Goal: Task Accomplishment & Management: Manage account settings

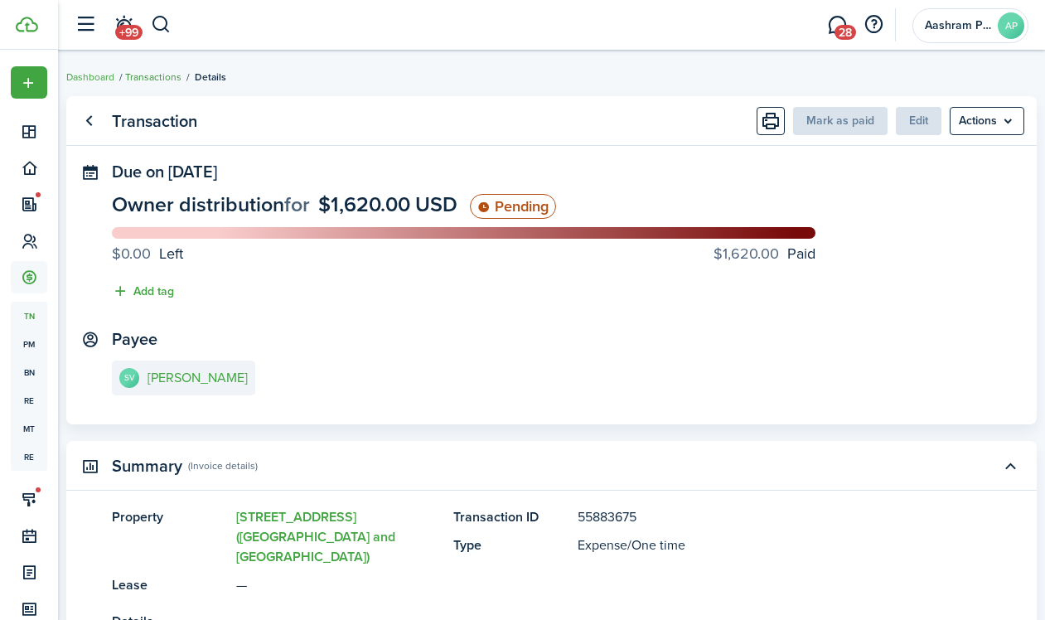
click at [147, 75] on link "Transactions" at bounding box center [153, 77] width 56 height 15
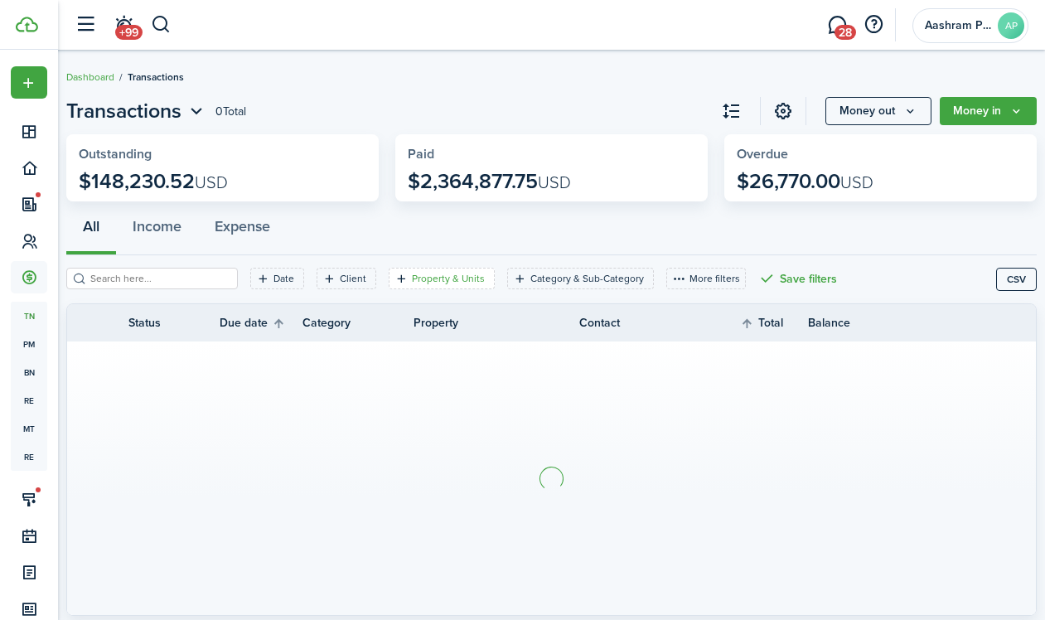
click at [412, 278] on filter-tag-label "Property & Units" at bounding box center [448, 278] width 73 height 15
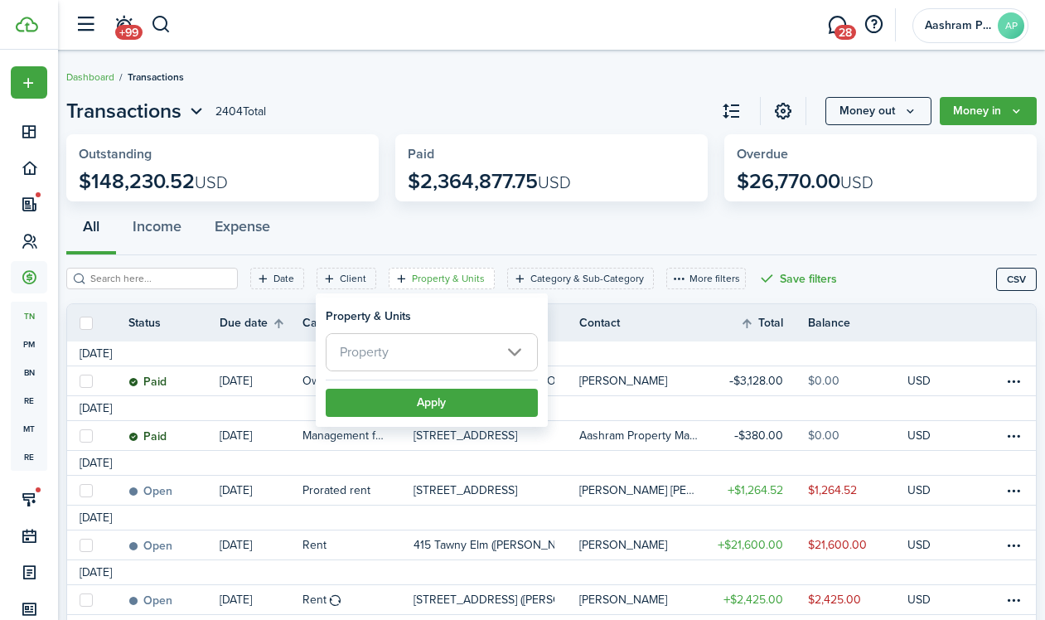
click at [412, 339] on span "Property" at bounding box center [431, 352] width 210 height 36
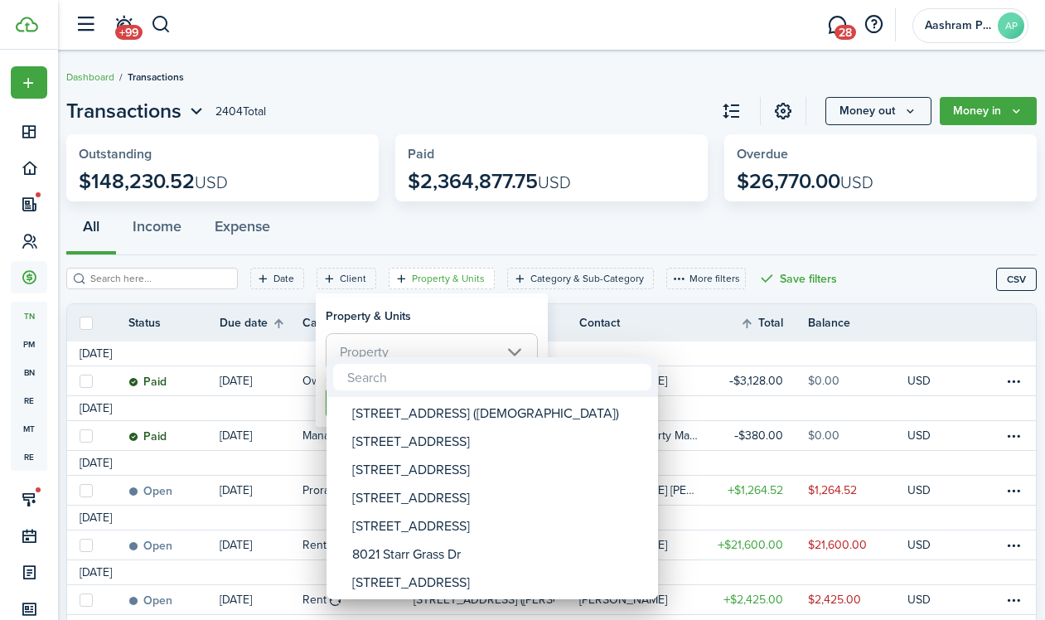
type input "l"
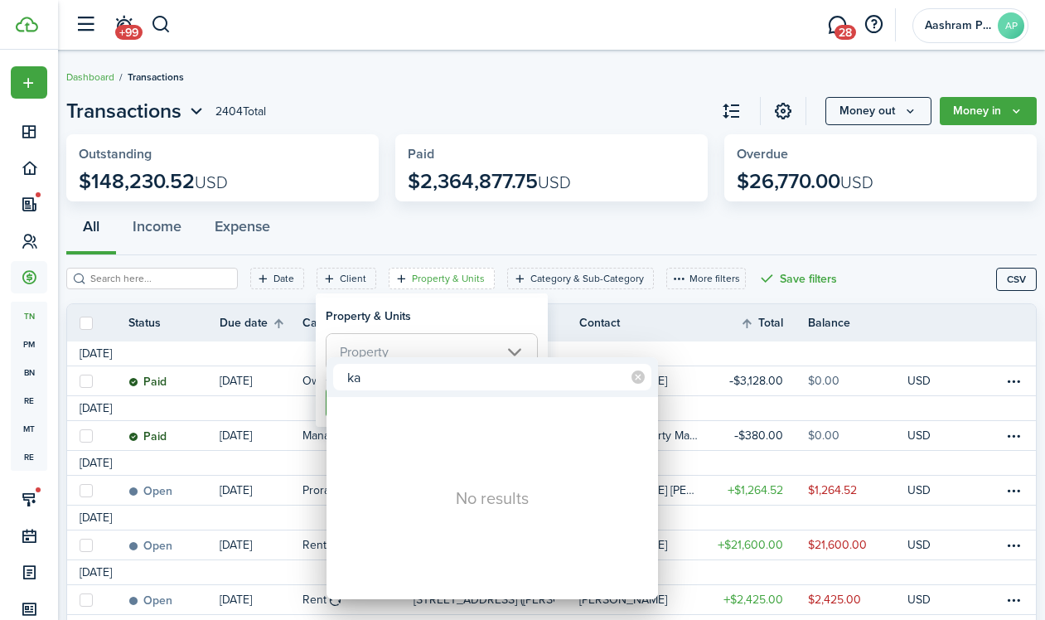
type input "k"
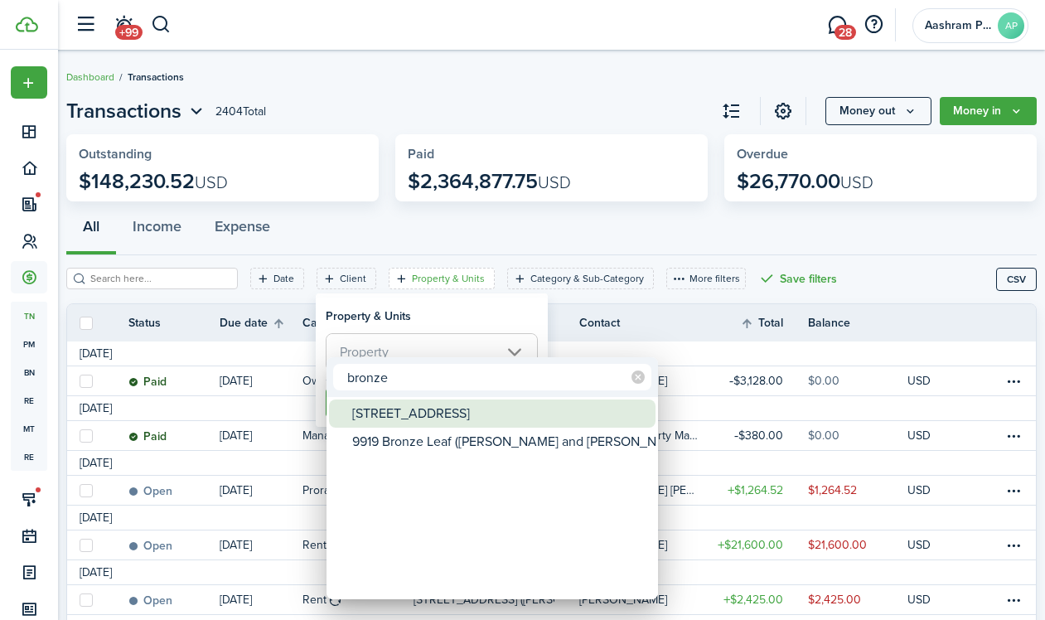
type input "bronze"
click at [484, 418] on div "[STREET_ADDRESS]" at bounding box center [498, 413] width 293 height 28
type input "[STREET_ADDRESS]"
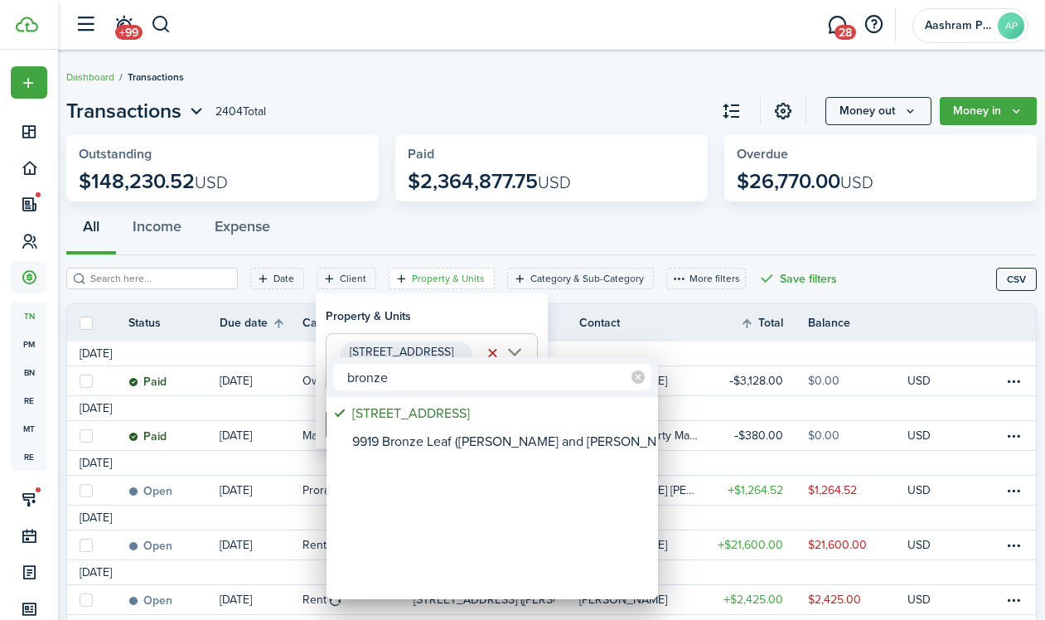
click at [421, 319] on div at bounding box center [522, 309] width 1310 height 885
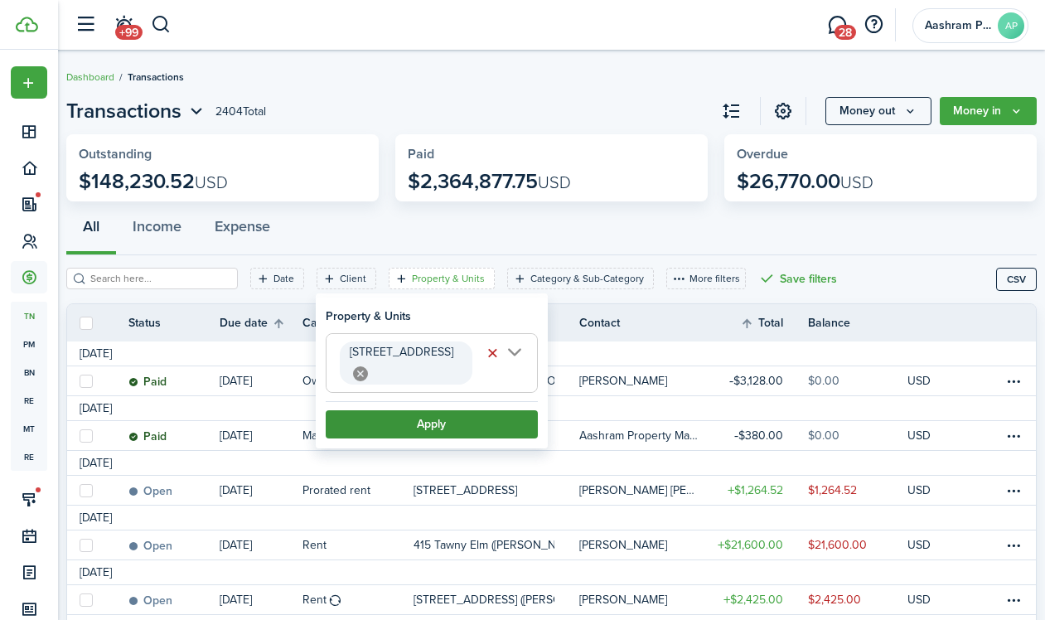
click at [415, 421] on button "Apply" at bounding box center [432, 424] width 212 height 28
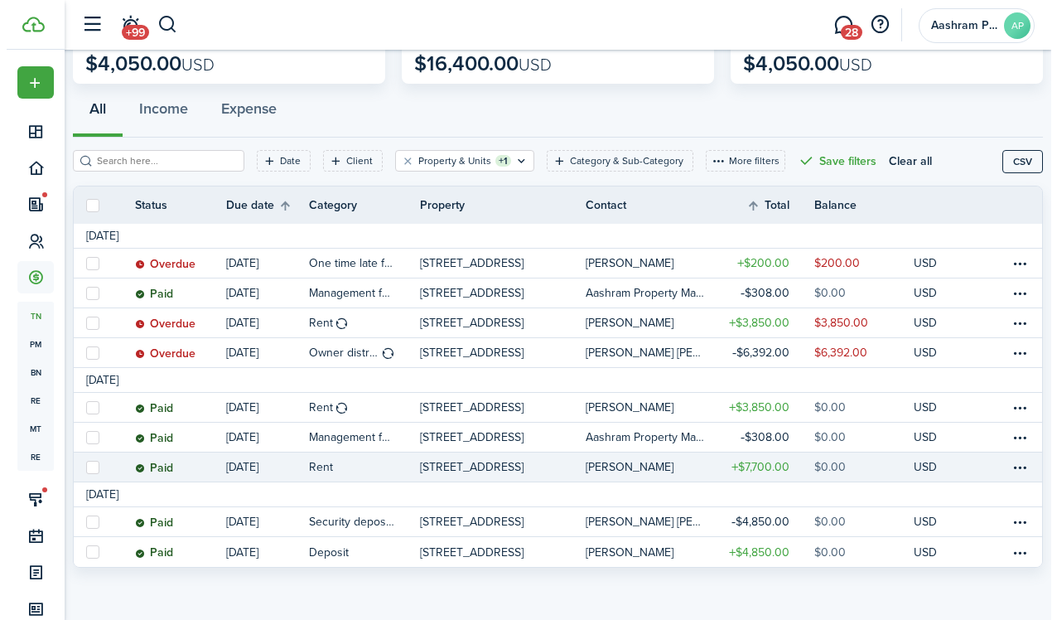
scroll to position [119, 0]
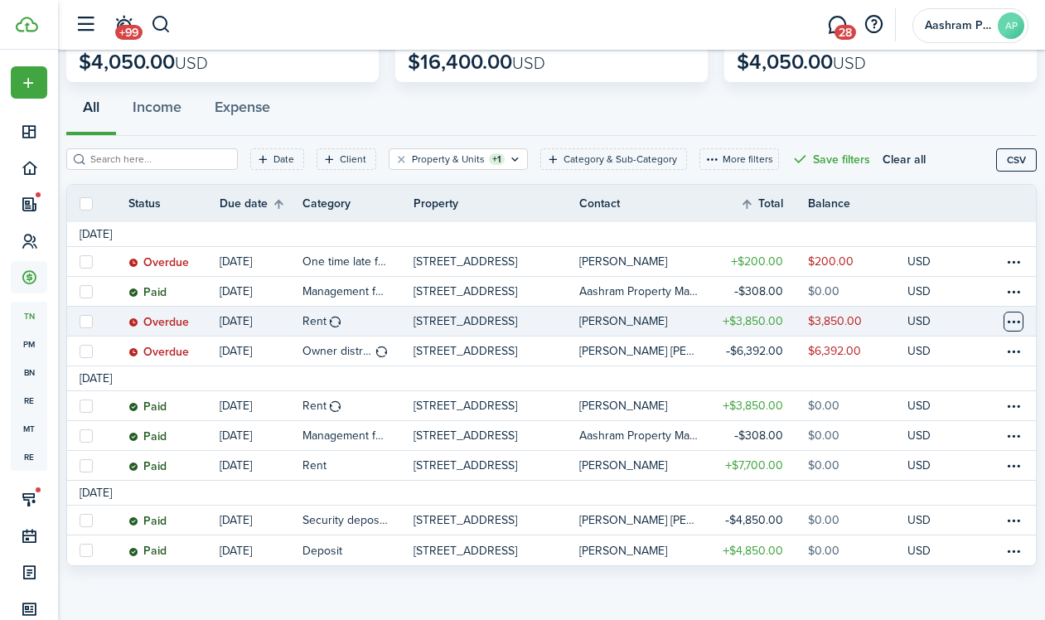
click at [1003, 322] on table-menu-btn-icon at bounding box center [1013, 322] width 20 height 20
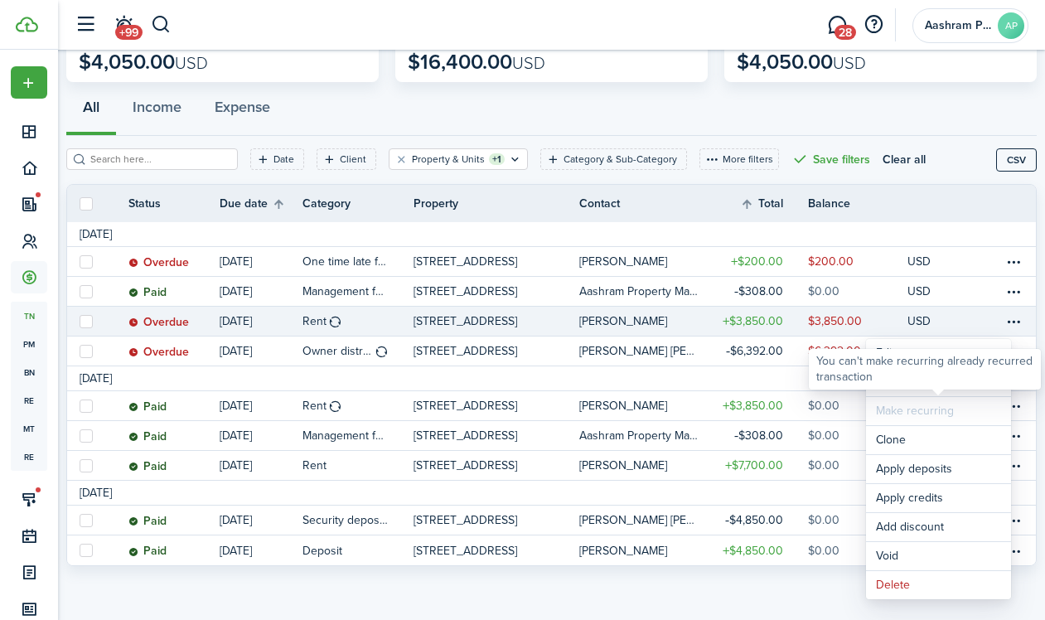
click at [912, 386] on div "You can't make recurring already recurred transaction" at bounding box center [925, 369] width 232 height 41
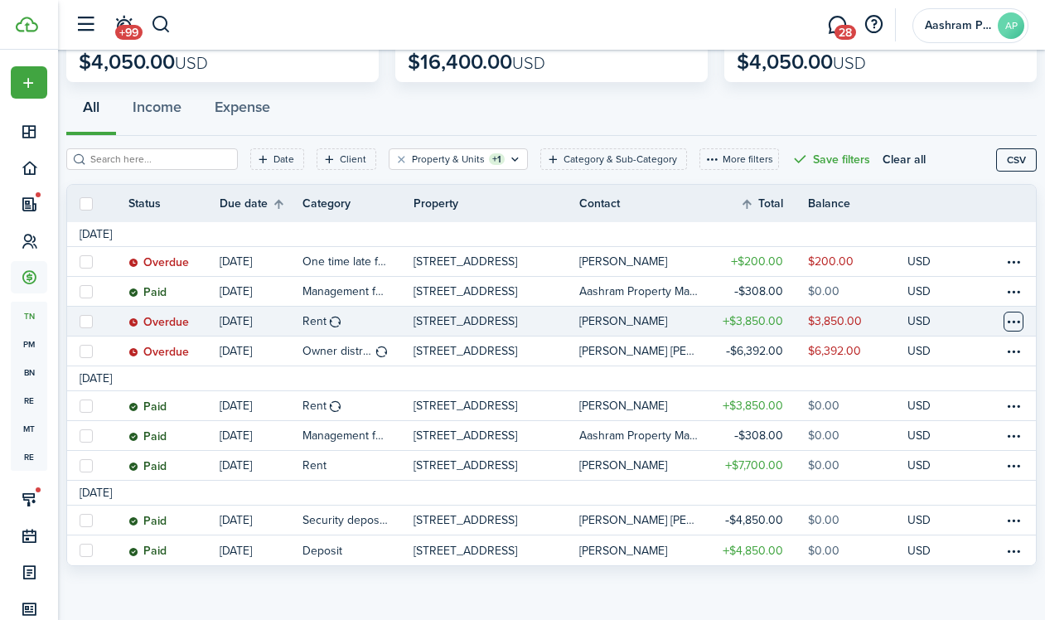
click at [1003, 321] on table-menu-btn-icon "Open menu" at bounding box center [1013, 322] width 20 height 20
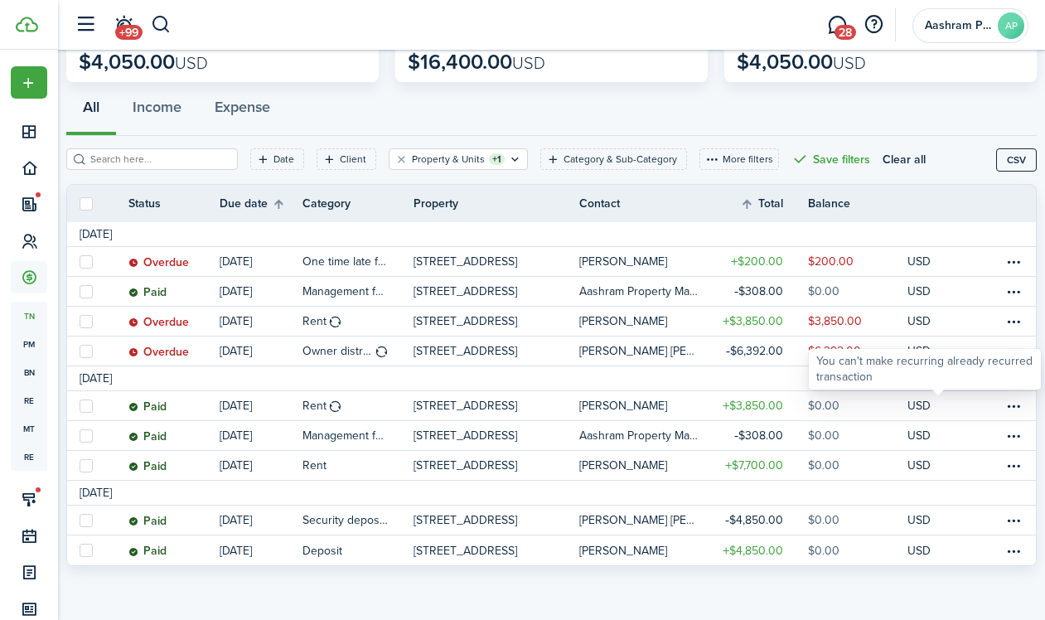
click at [936, 387] on div "You can't make recurring already recurred transaction" at bounding box center [925, 369] width 232 height 41
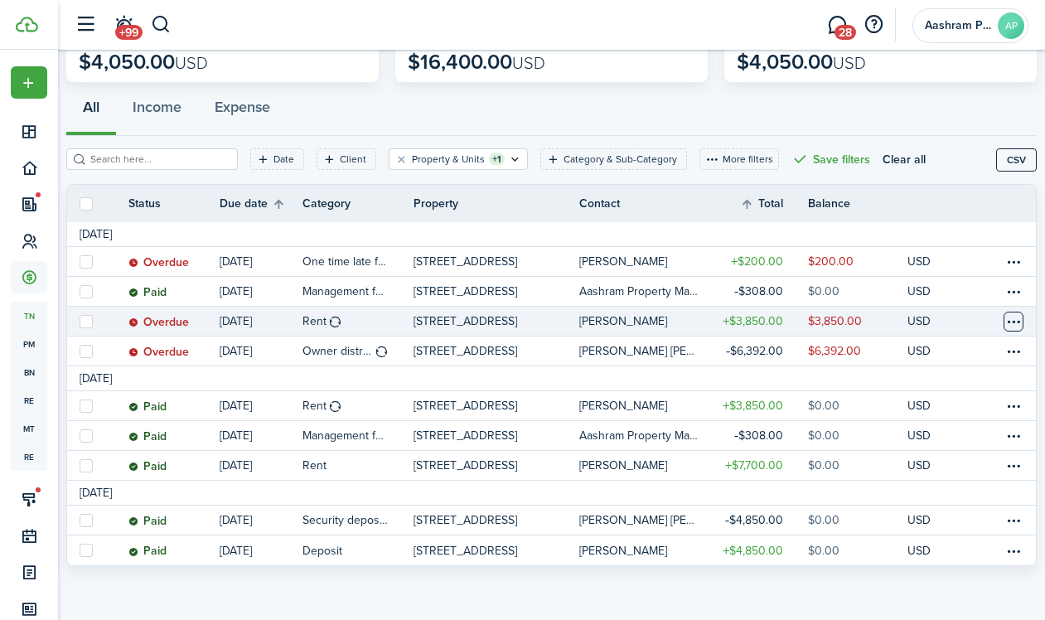
click at [1003, 321] on table-menu-btn-icon "Open menu" at bounding box center [1013, 322] width 20 height 20
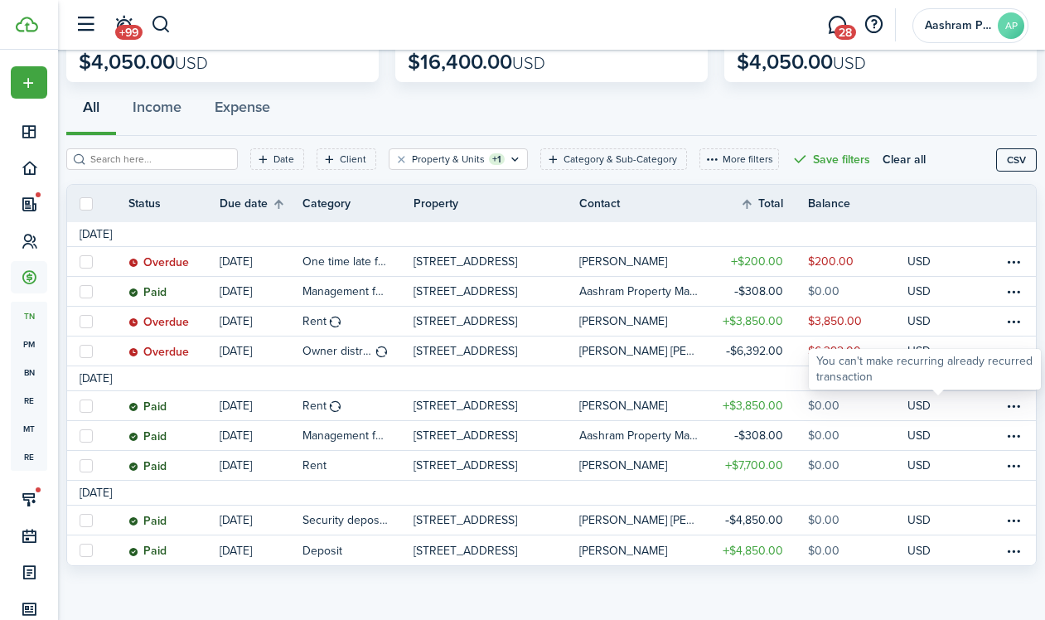
click at [912, 383] on div "You can't make recurring already recurred transaction" at bounding box center [924, 369] width 217 height 32
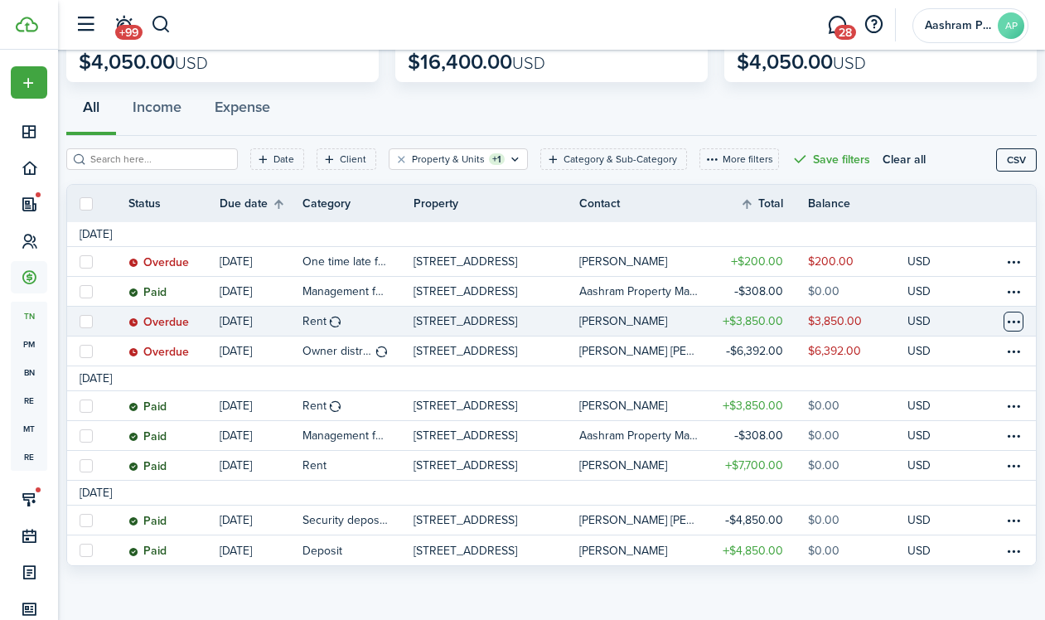
click at [1009, 328] on button "Open menu" at bounding box center [1013, 322] width 20 height 20
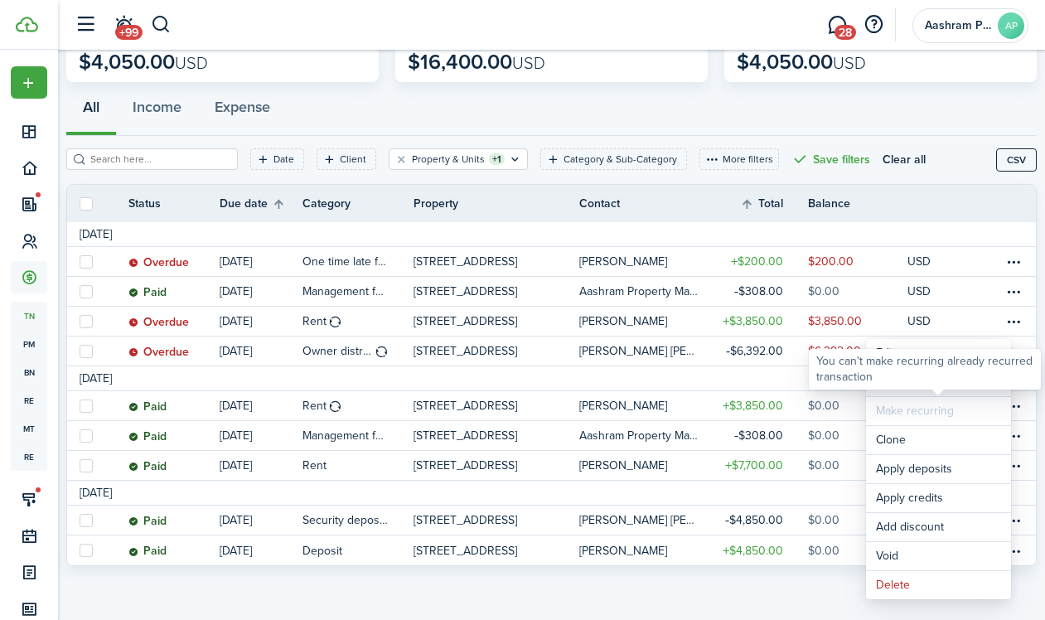
click at [911, 389] on link "Mark as paid" at bounding box center [938, 382] width 145 height 28
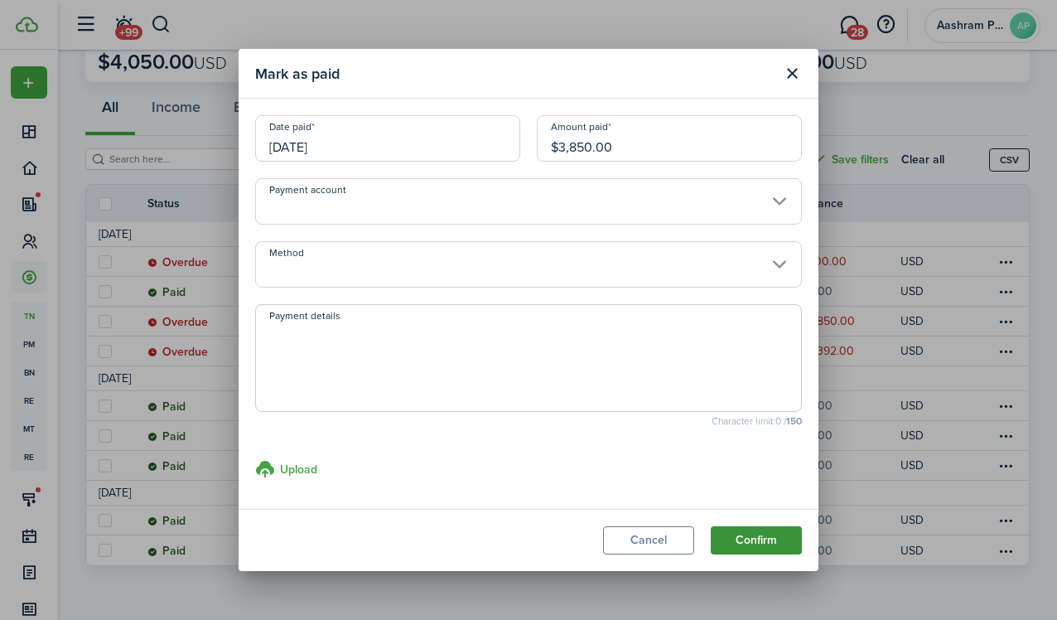
click at [742, 537] on button "Confirm" at bounding box center [756, 540] width 91 height 28
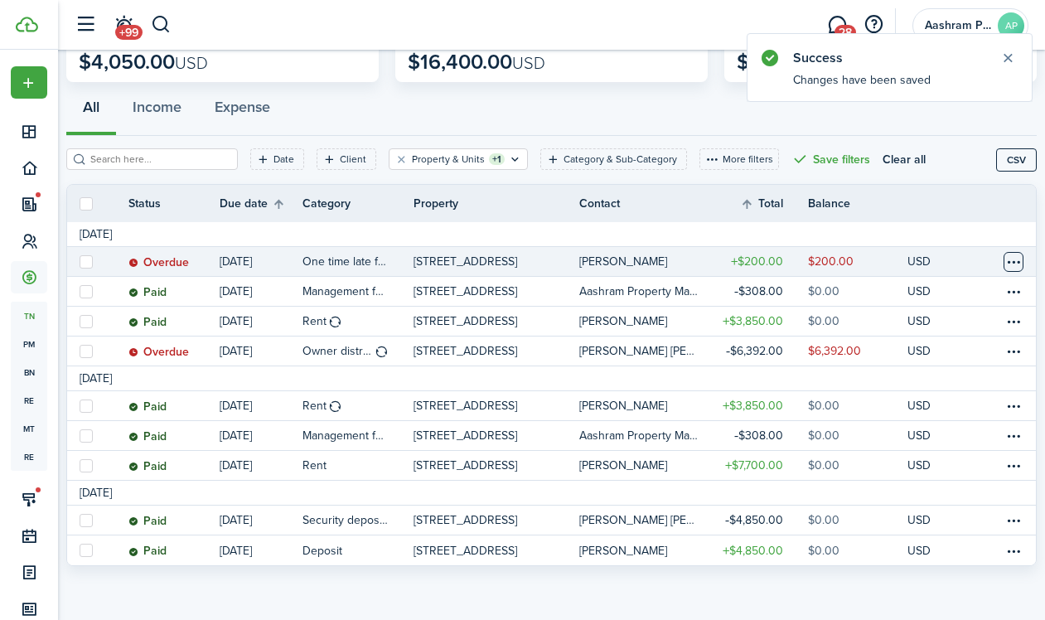
click at [1006, 263] on table-menu-btn-icon at bounding box center [1013, 262] width 20 height 20
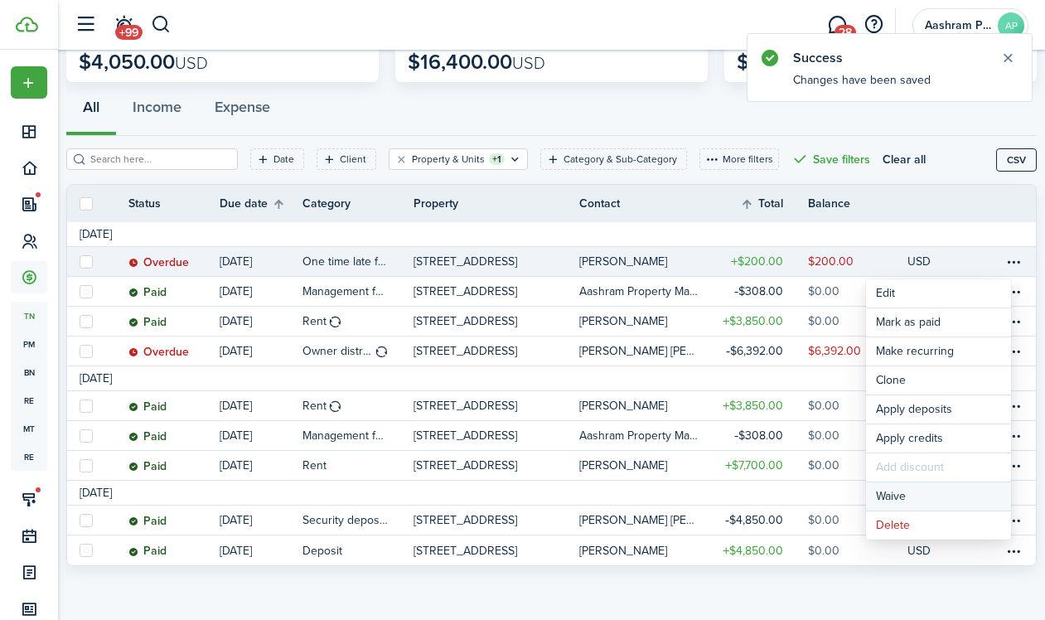
click at [902, 492] on button "Waive" at bounding box center [938, 496] width 145 height 28
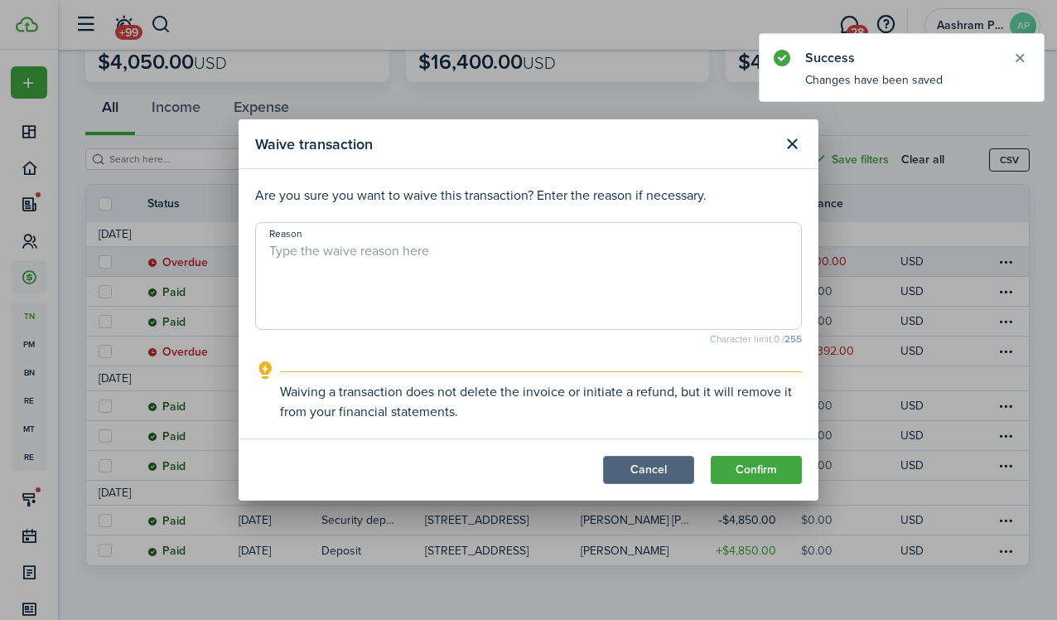
click at [679, 465] on button "Cancel" at bounding box center [648, 470] width 91 height 28
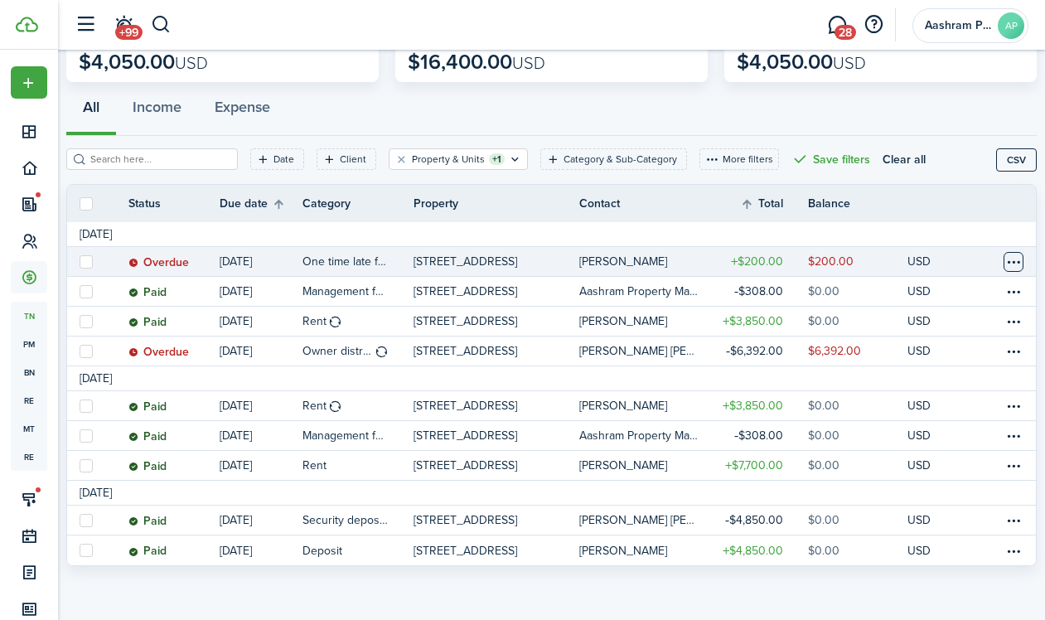
click at [1003, 262] on table-menu-btn-icon "Open menu" at bounding box center [1013, 262] width 20 height 20
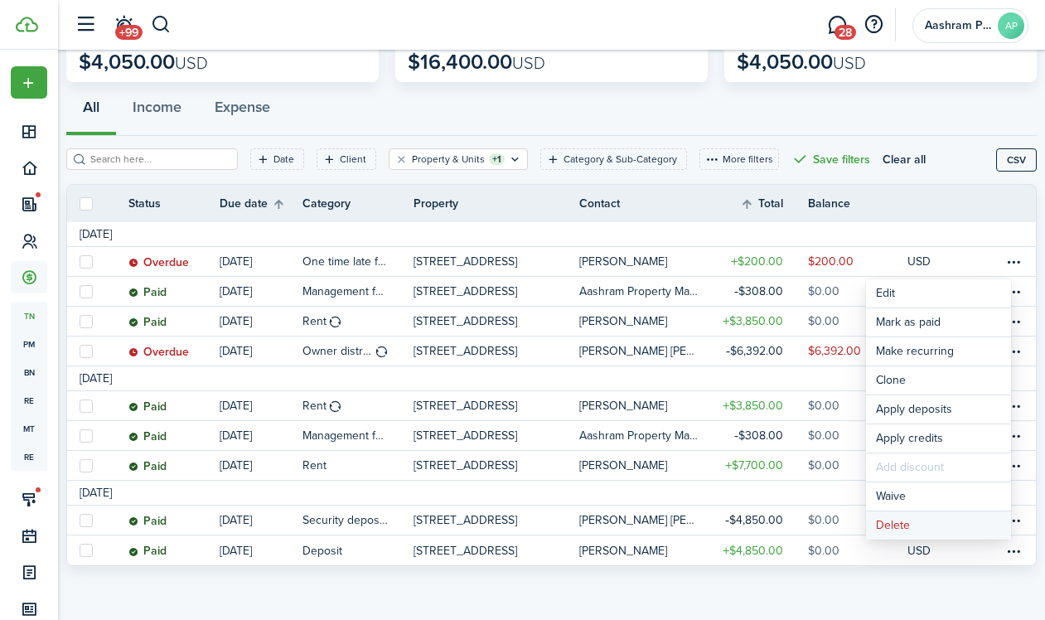
click at [893, 517] on button "Delete" at bounding box center [938, 525] width 145 height 28
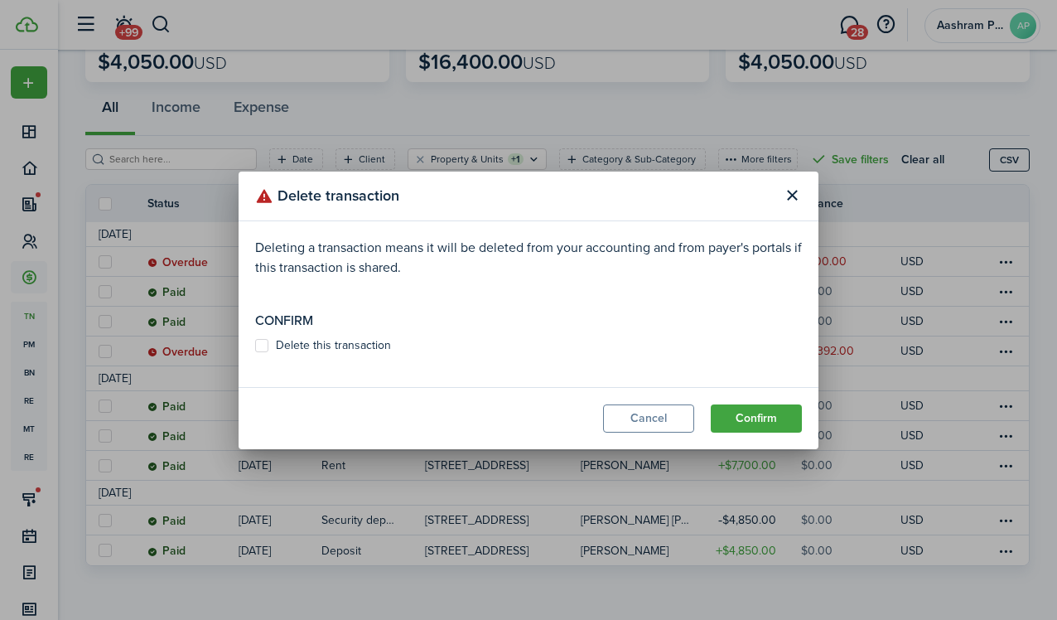
click at [381, 341] on label "Delete this transaction" at bounding box center [323, 345] width 136 height 13
click at [255, 345] on input "Delete this transaction" at bounding box center [254, 345] width 1 height 1
checkbox input "true"
click at [754, 414] on button "Confirm" at bounding box center [756, 418] width 91 height 28
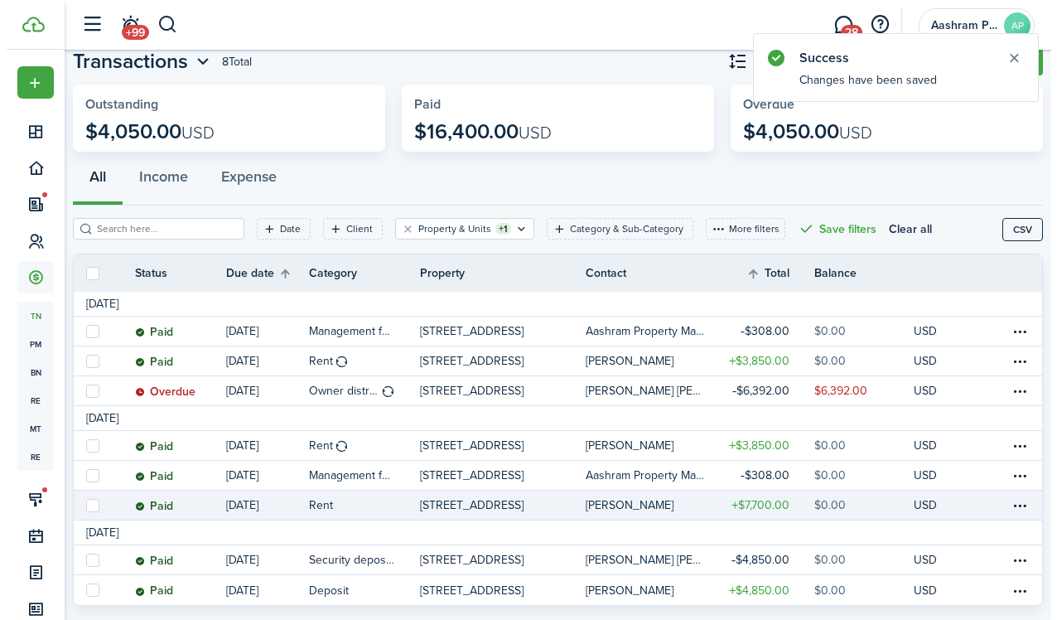
scroll to position [89, 0]
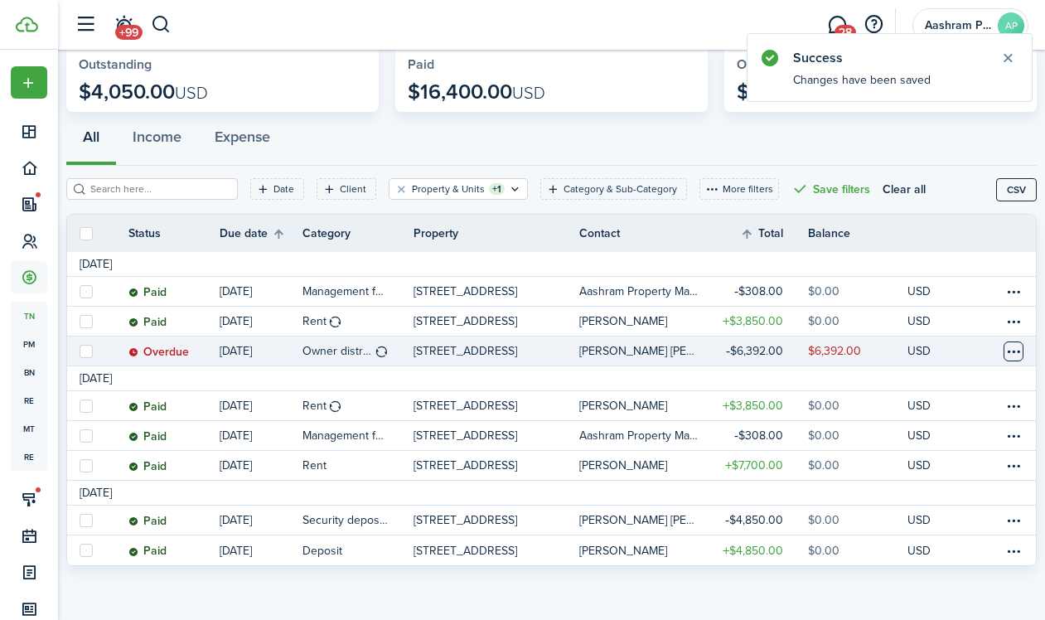
click at [1003, 345] on table-menu-btn-icon at bounding box center [1013, 351] width 20 height 20
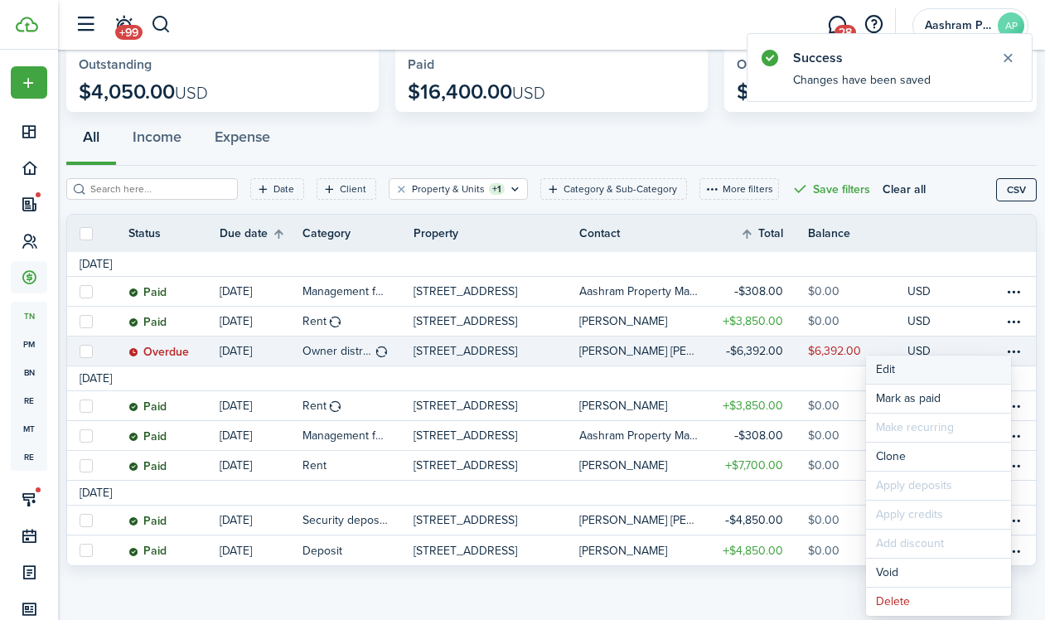
click at [905, 379] on button "Edit" at bounding box center [938, 369] width 145 height 28
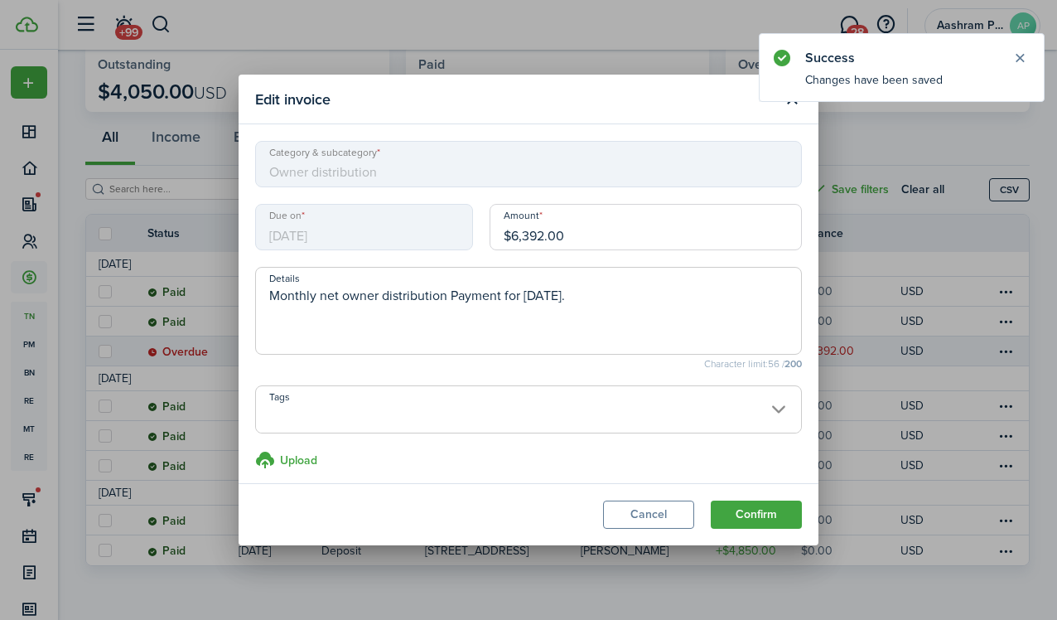
click at [552, 239] on input "$6,392.00" at bounding box center [646, 227] width 312 height 46
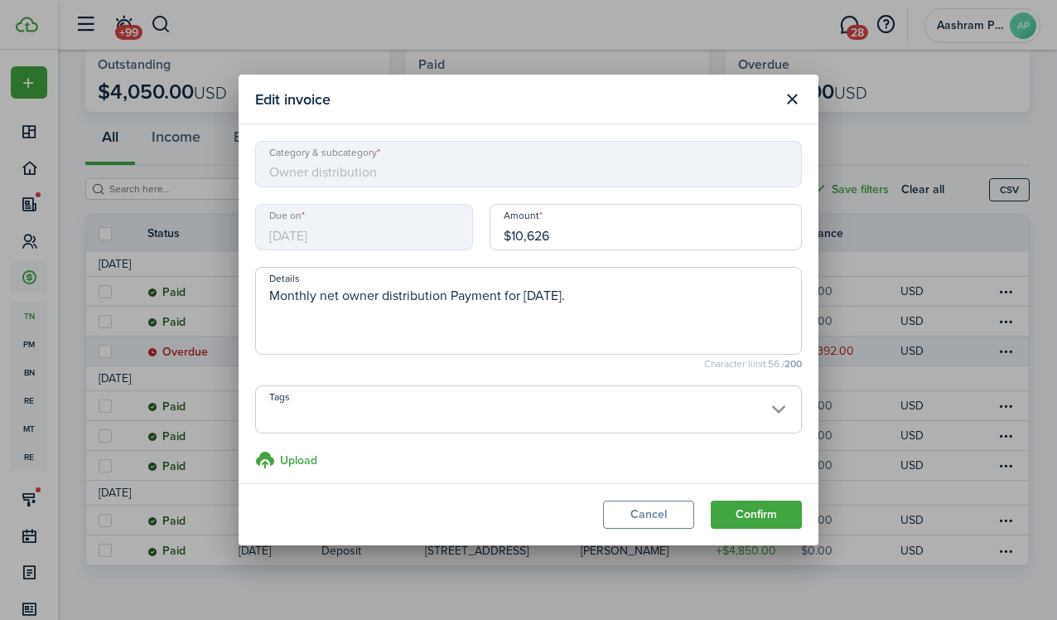
scroll to position [7, 0]
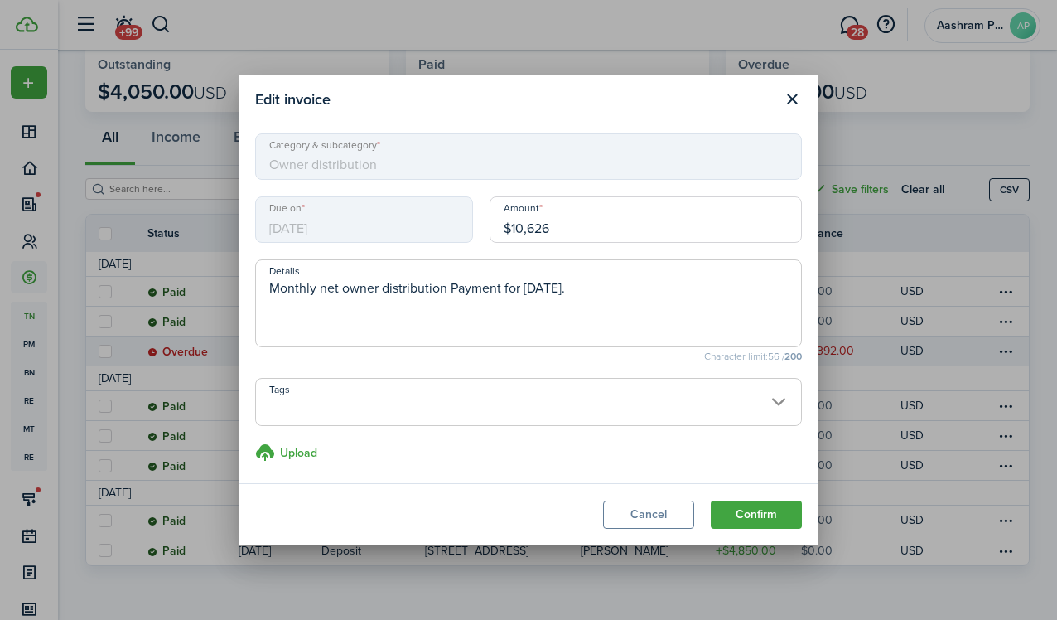
type input "$10,626.00"
drag, startPoint x: 532, startPoint y: 288, endPoint x: 659, endPoint y: 276, distance: 127.4
click at [635, 287] on textarea "Monthly net owner distribution Payment for [DATE]." at bounding box center [528, 308] width 545 height 60
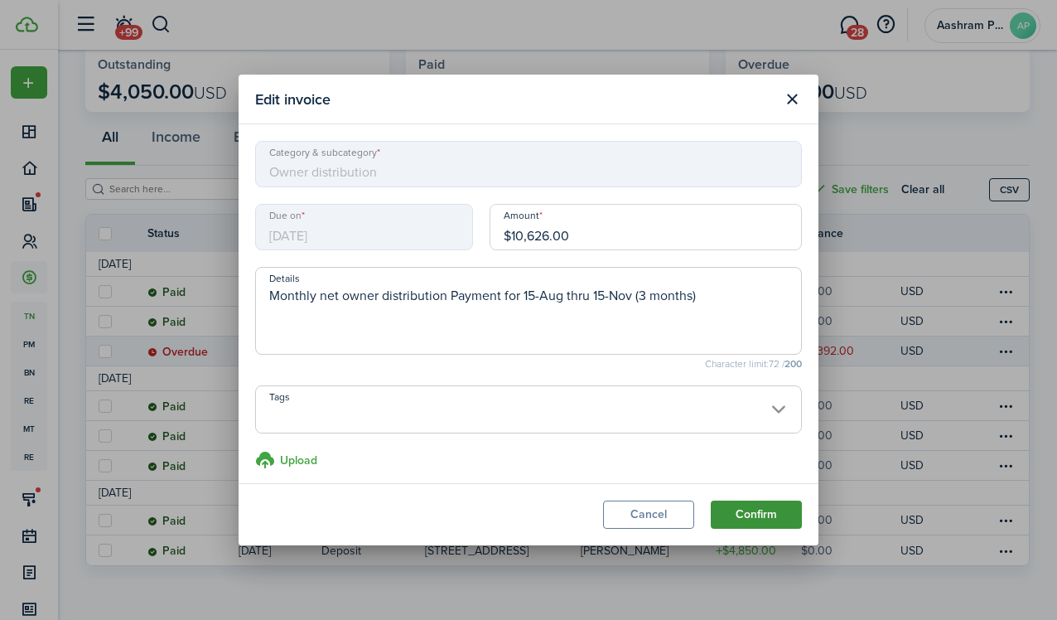
type textarea "Monthly net owner distribution Payment for 15-Aug thru 15-Nov (3 months)"
click at [781, 510] on button "Confirm" at bounding box center [756, 514] width 91 height 28
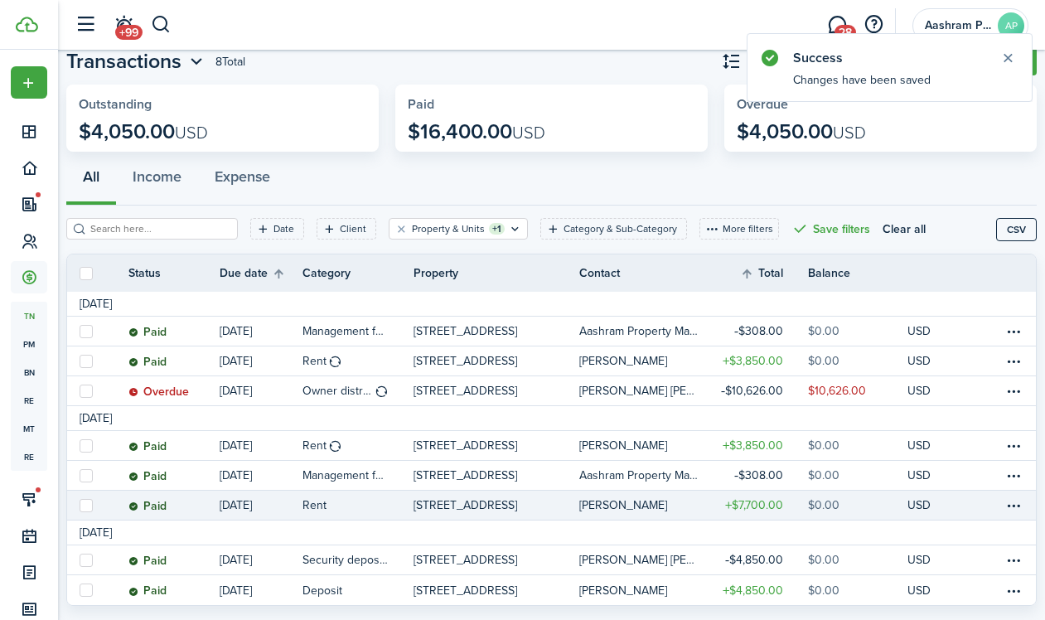
scroll to position [89, 0]
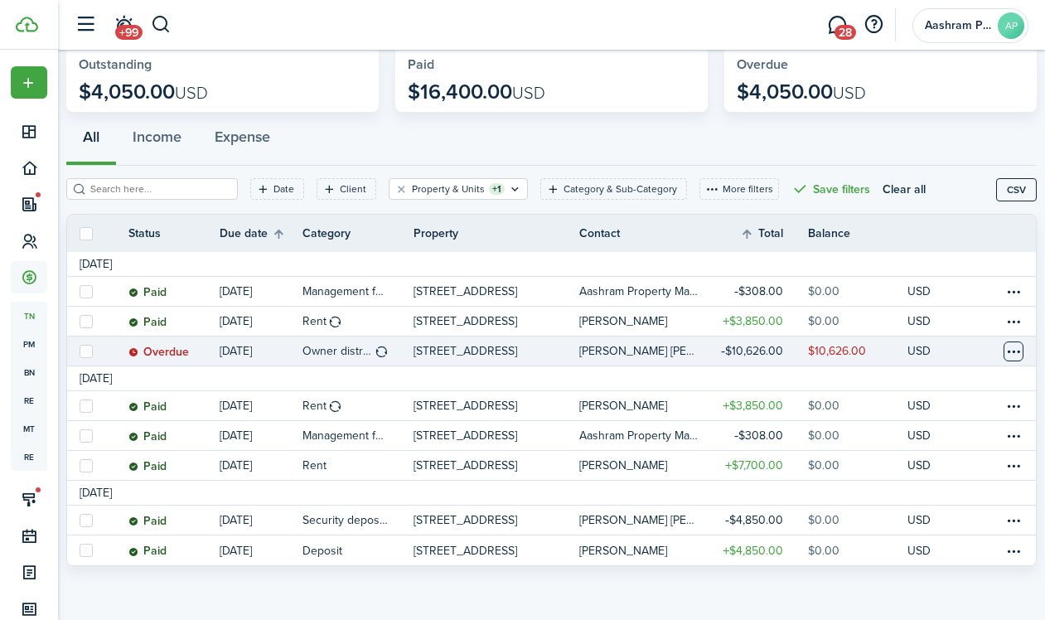
click at [1003, 348] on table-menu-btn-icon at bounding box center [1013, 351] width 20 height 20
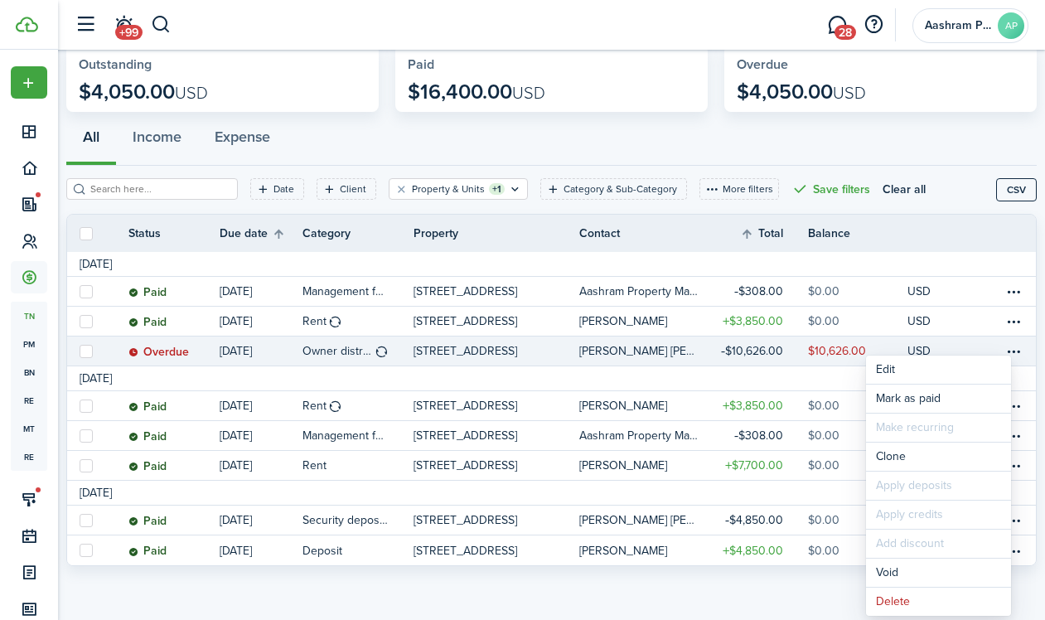
click at [679, 351] on table-profile-info-text "[PERSON_NAME] [PERSON_NAME]" at bounding box center [638, 351] width 119 height 13
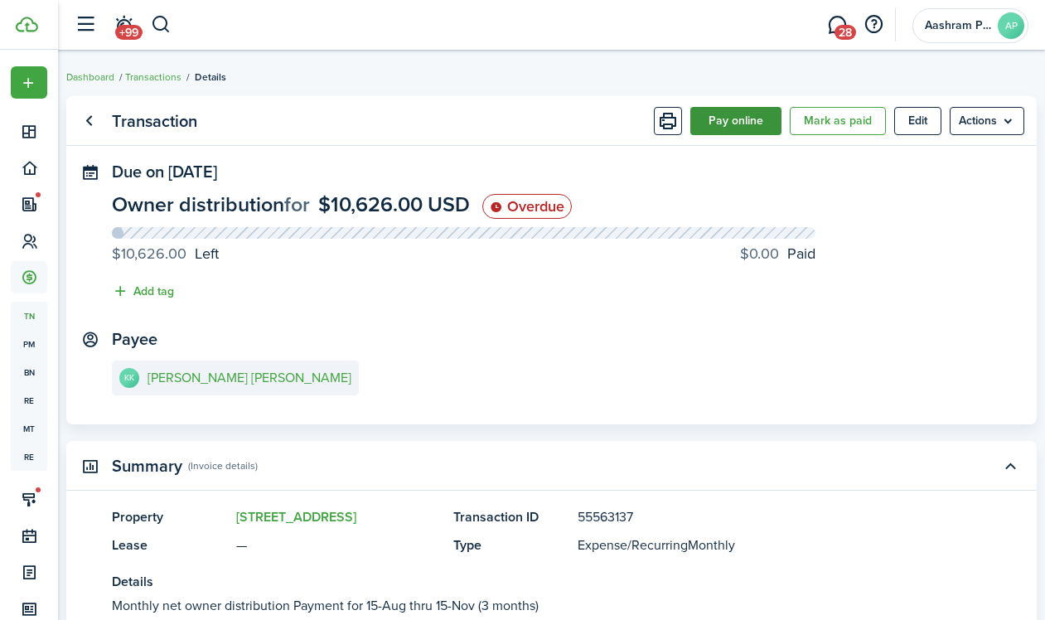
click at [715, 129] on button "Pay online" at bounding box center [735, 121] width 91 height 28
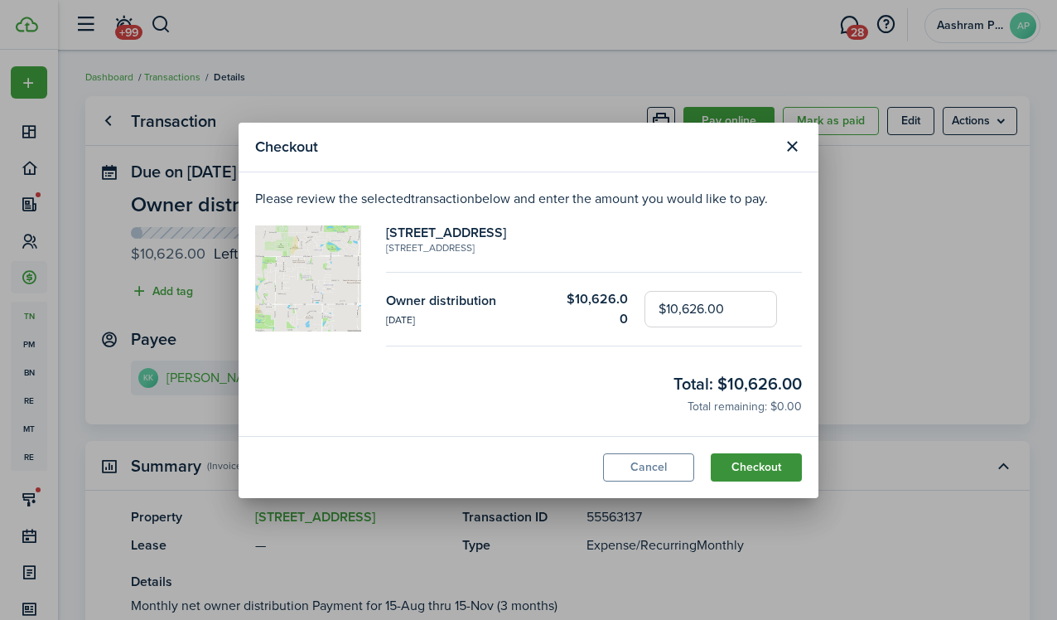
click at [779, 465] on button "Checkout" at bounding box center [756, 467] width 91 height 28
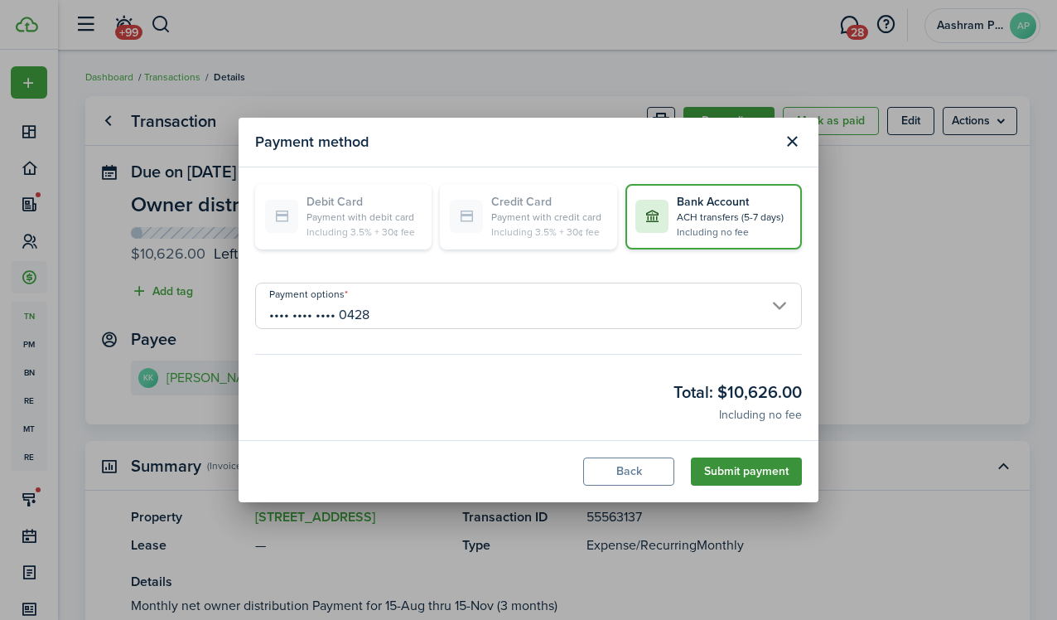
click at [760, 473] on button "Submit payment" at bounding box center [746, 471] width 111 height 28
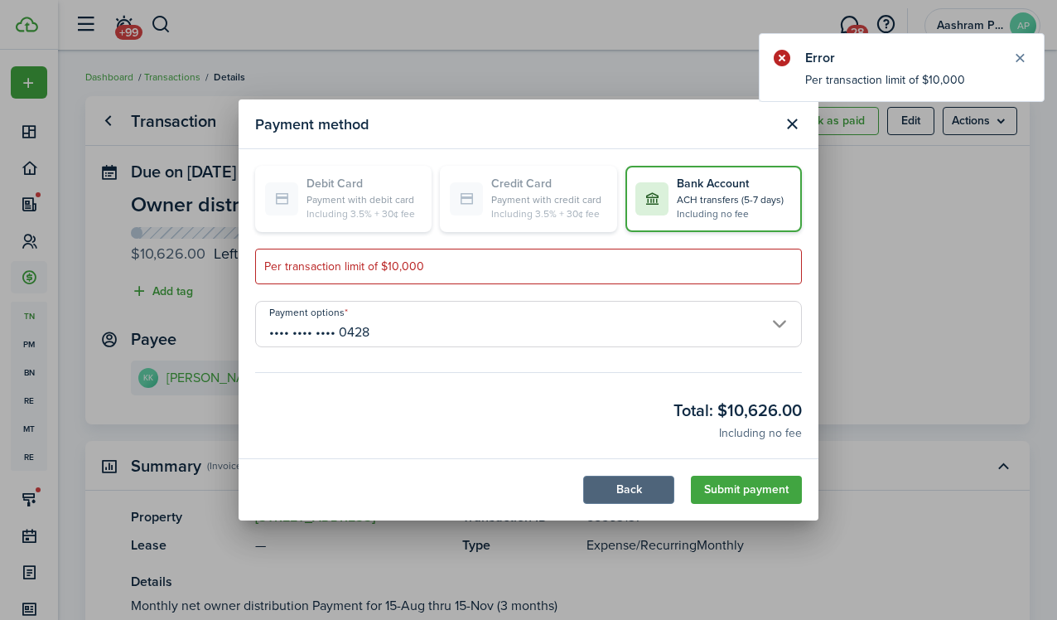
click at [617, 486] on button "Back" at bounding box center [628, 490] width 91 height 28
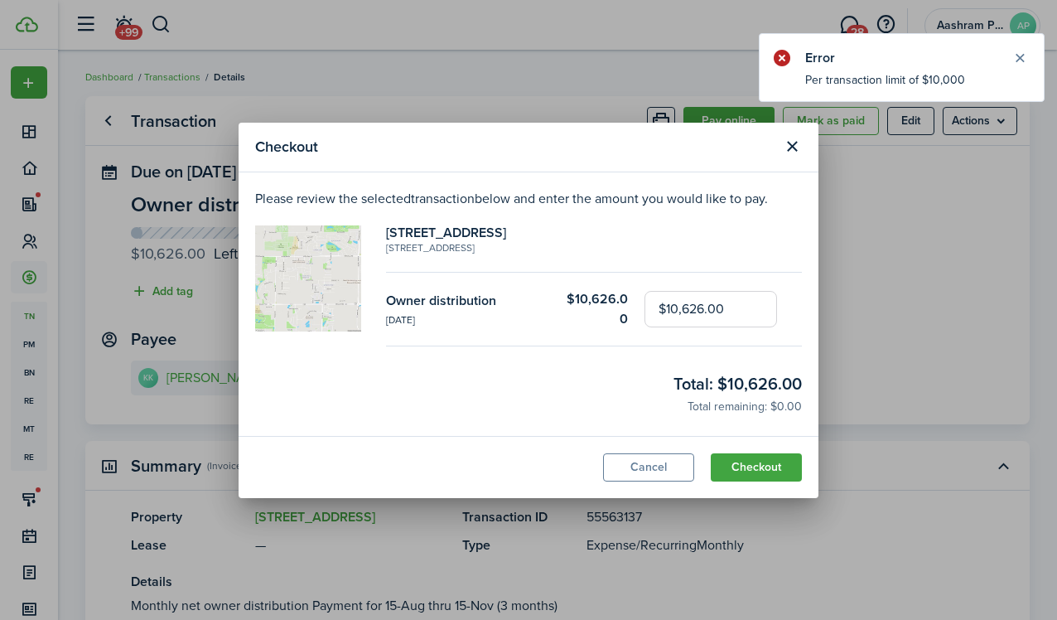
click at [691, 302] on input "$10,626.00" at bounding box center [711, 309] width 133 height 36
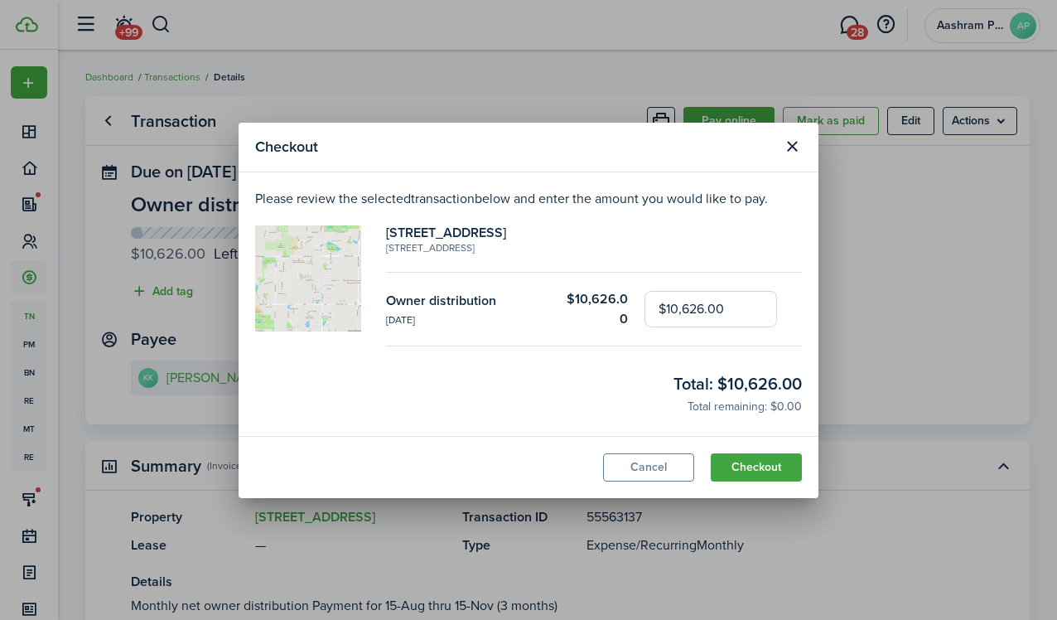
click at [691, 302] on input "$10,626.00" at bounding box center [711, 309] width 133 height 36
type input "$10,000.00"
click at [761, 466] on button "Checkout" at bounding box center [756, 467] width 91 height 28
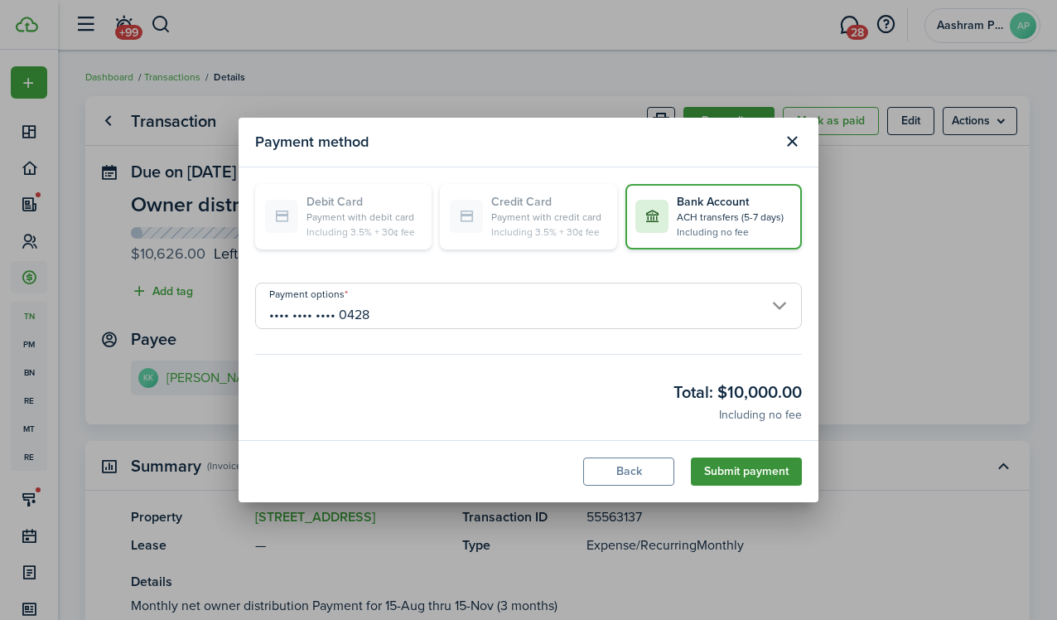
click at [774, 469] on button "Submit payment" at bounding box center [746, 471] width 111 height 28
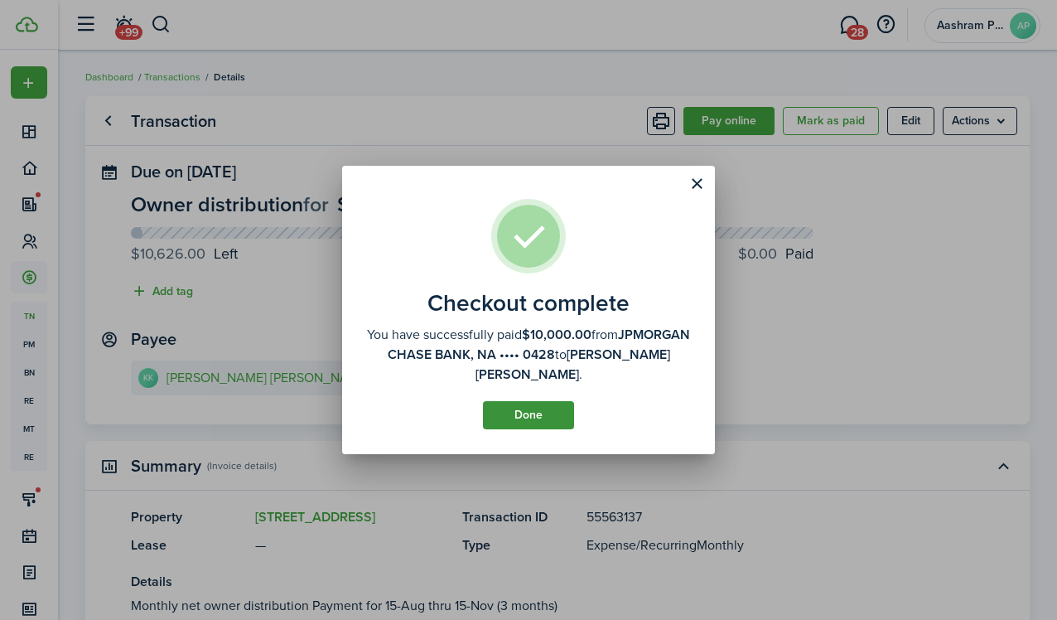
click at [510, 418] on button "Done" at bounding box center [528, 415] width 91 height 28
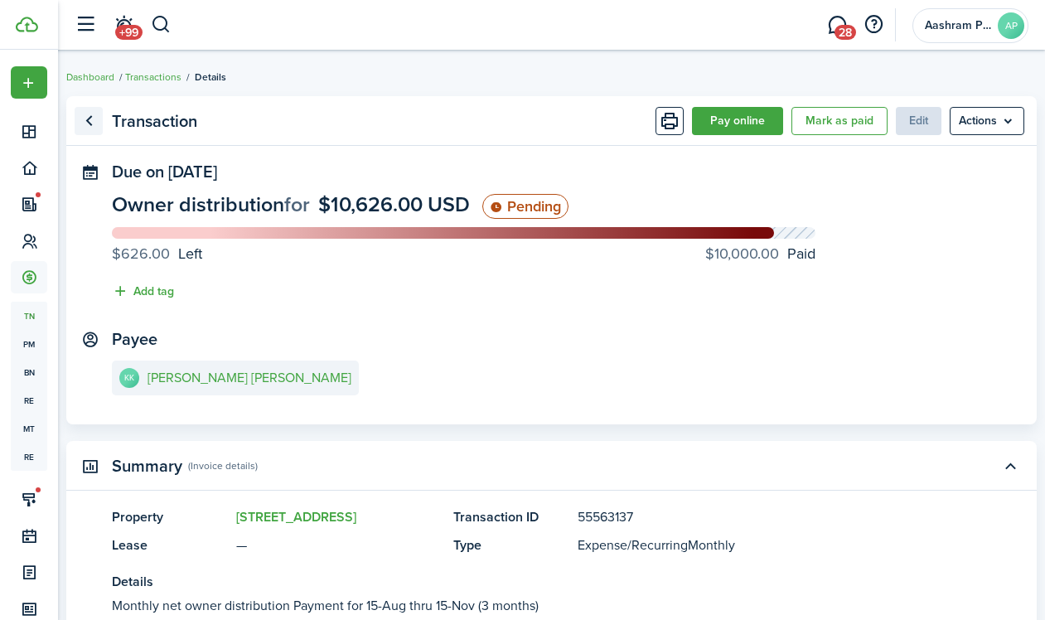
click at [92, 126] on link "Go back" at bounding box center [89, 121] width 28 height 28
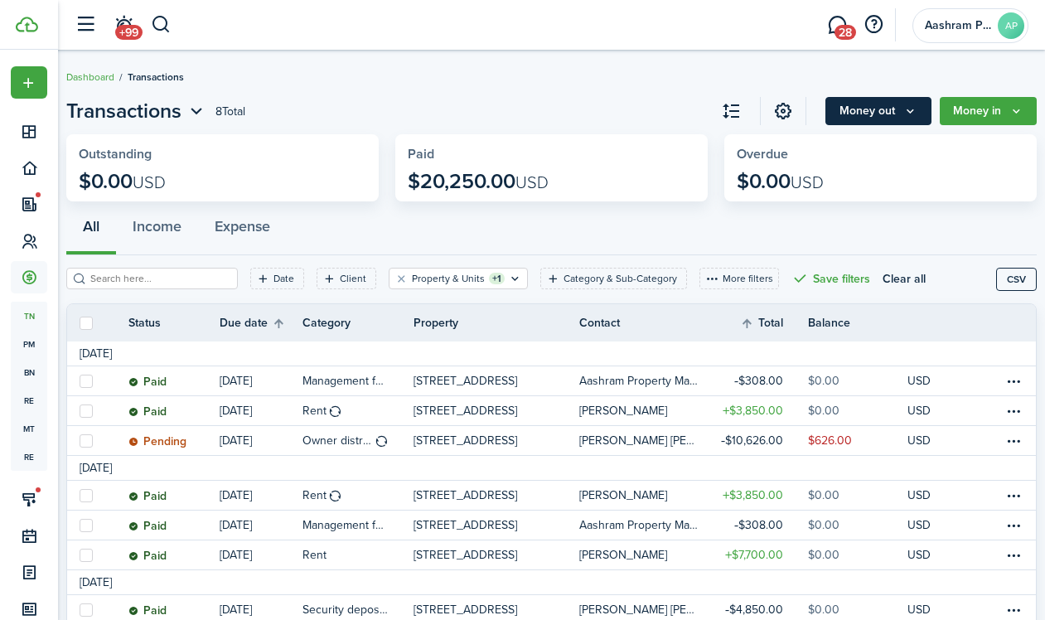
click at [872, 119] on button "Money out" at bounding box center [878, 111] width 106 height 28
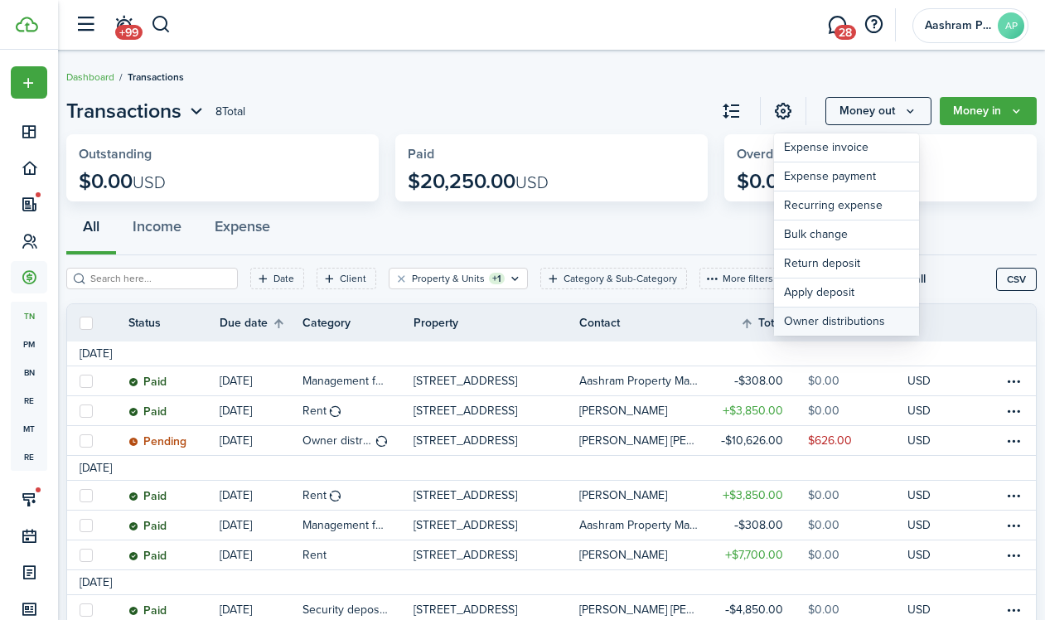
click at [848, 318] on link "Owner distributions" at bounding box center [846, 321] width 145 height 28
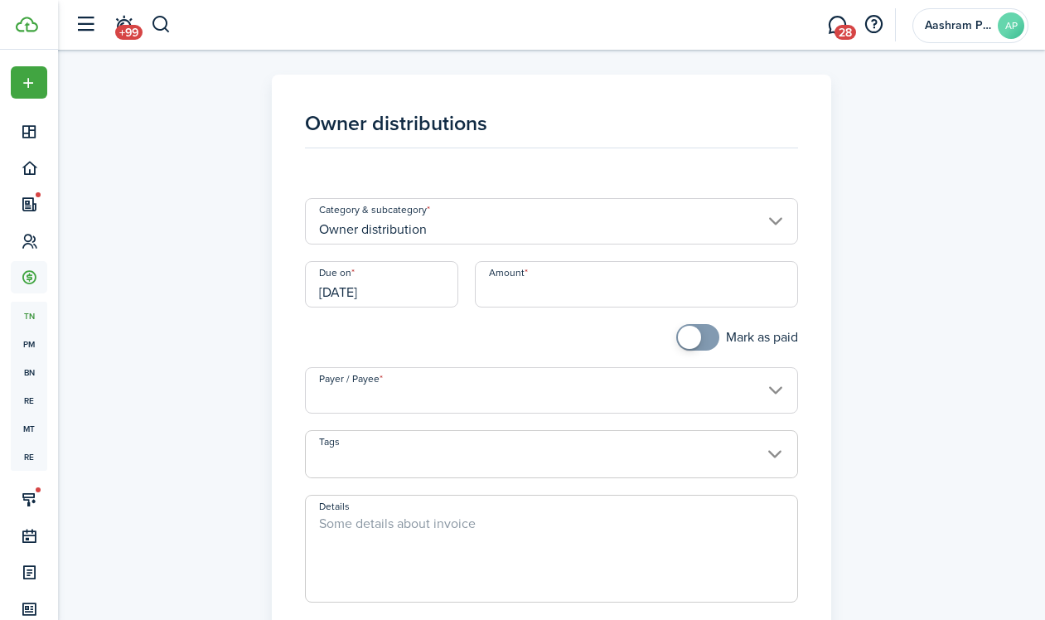
click at [532, 304] on input "Amount" at bounding box center [636, 284] width 323 height 46
type input "$626.00"
click at [489, 392] on input "Payer / Payee" at bounding box center [551, 390] width 493 height 46
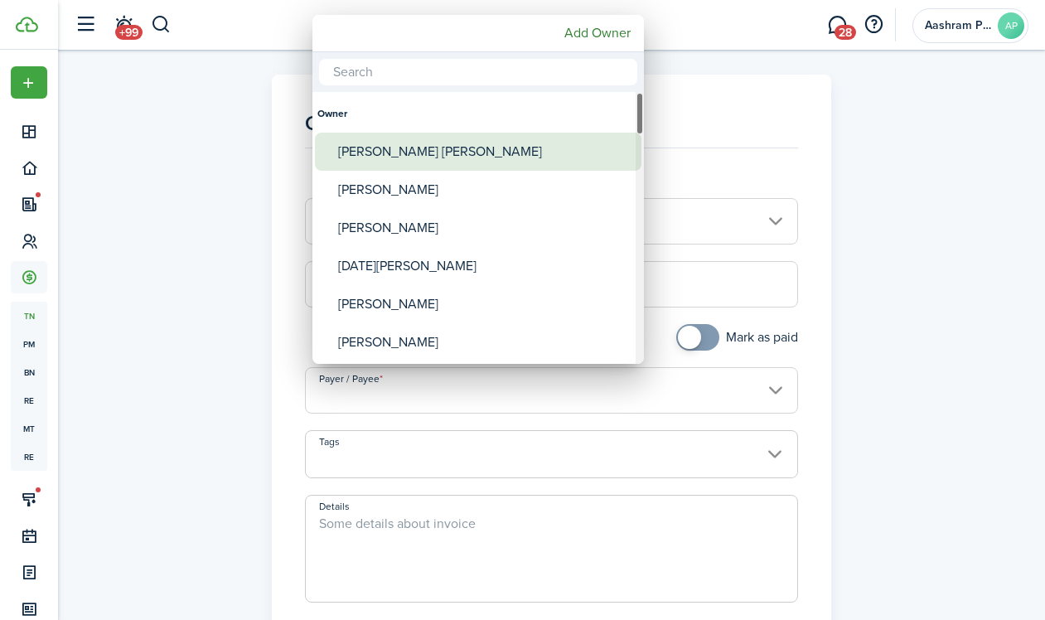
click at [438, 154] on div "[PERSON_NAME] [PERSON_NAME]" at bounding box center [484, 152] width 293 height 38
type input "[PERSON_NAME] [PERSON_NAME]"
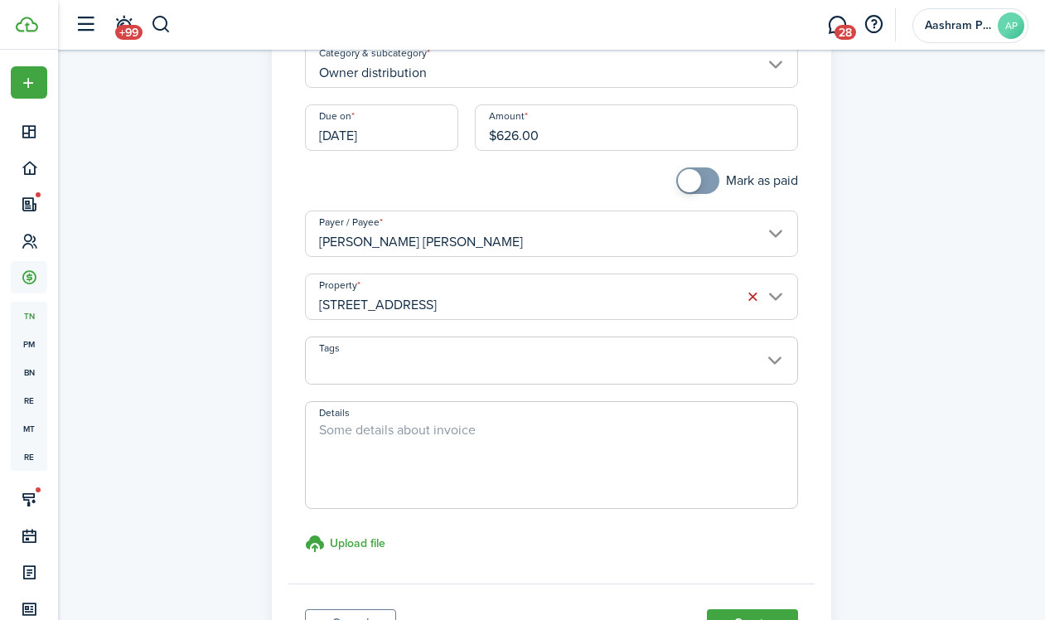
scroll to position [230, 0]
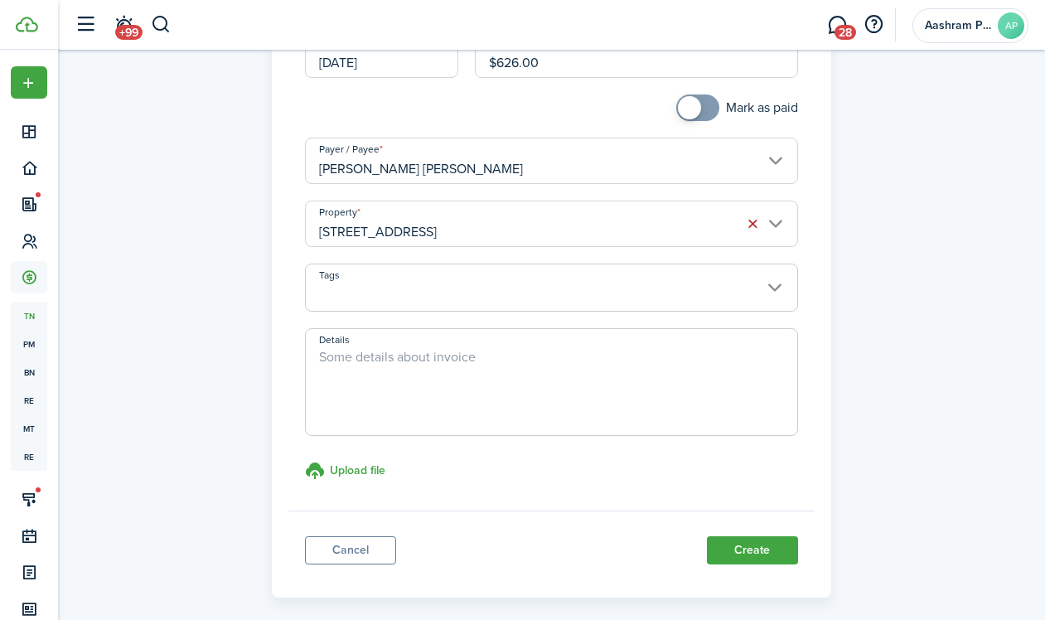
click at [515, 401] on textarea "Details" at bounding box center [551, 387] width 491 height 80
type textarea "Remaining distribution for 3 months (10626 total)."
click at [743, 554] on button "Create" at bounding box center [752, 550] width 91 height 28
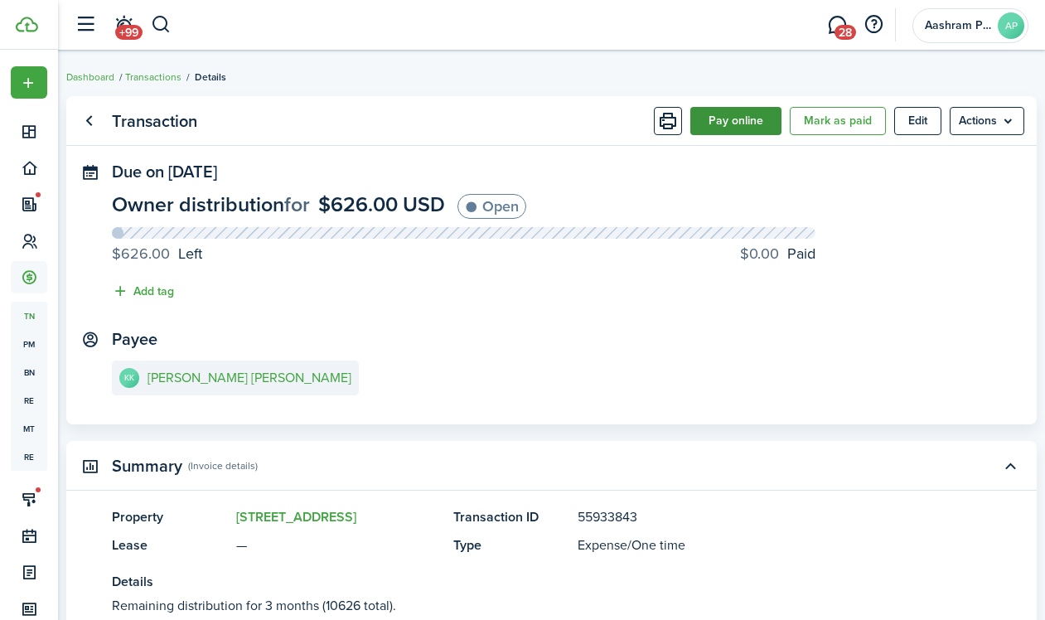
click at [716, 111] on button "Pay online" at bounding box center [735, 121] width 91 height 28
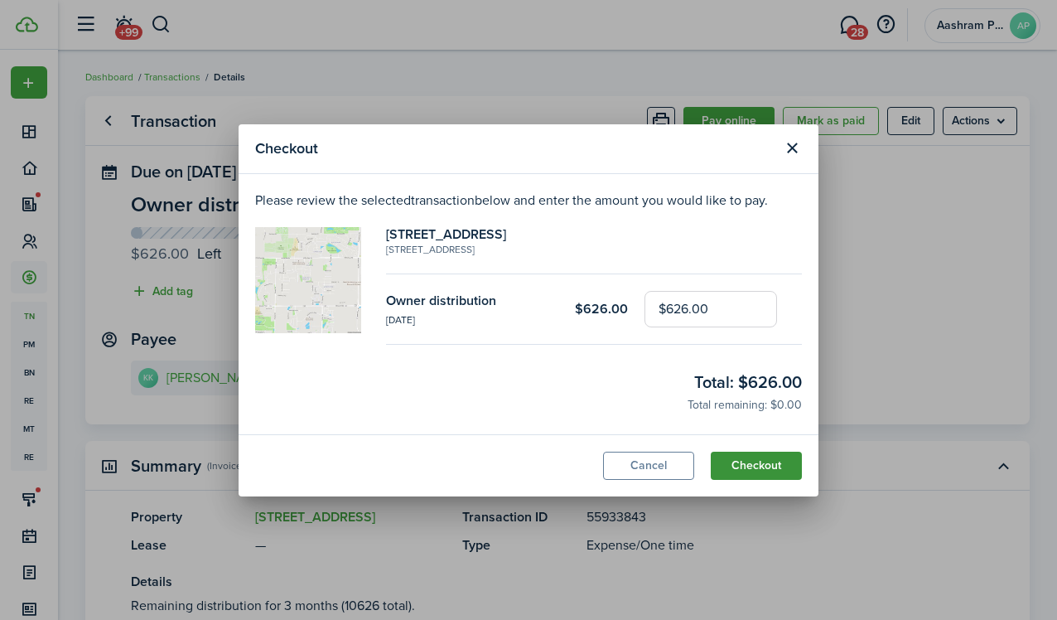
click at [757, 462] on button "Checkout" at bounding box center [756, 466] width 91 height 28
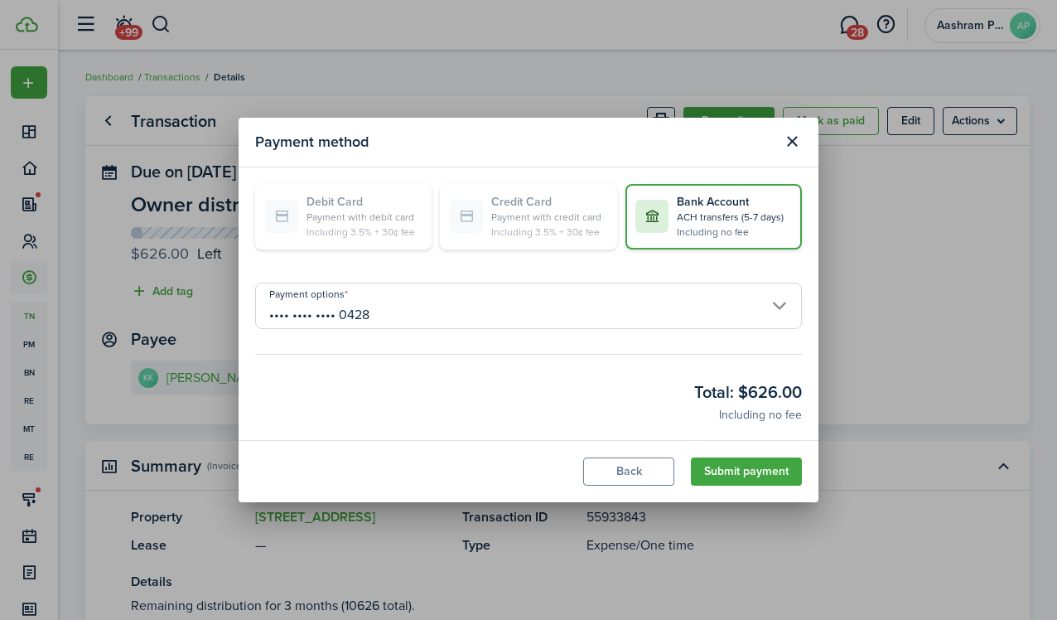
click at [755, 451] on modal-footer "Back Submit payment" at bounding box center [529, 471] width 580 height 62
click at [755, 471] on button "Submit payment" at bounding box center [746, 471] width 111 height 28
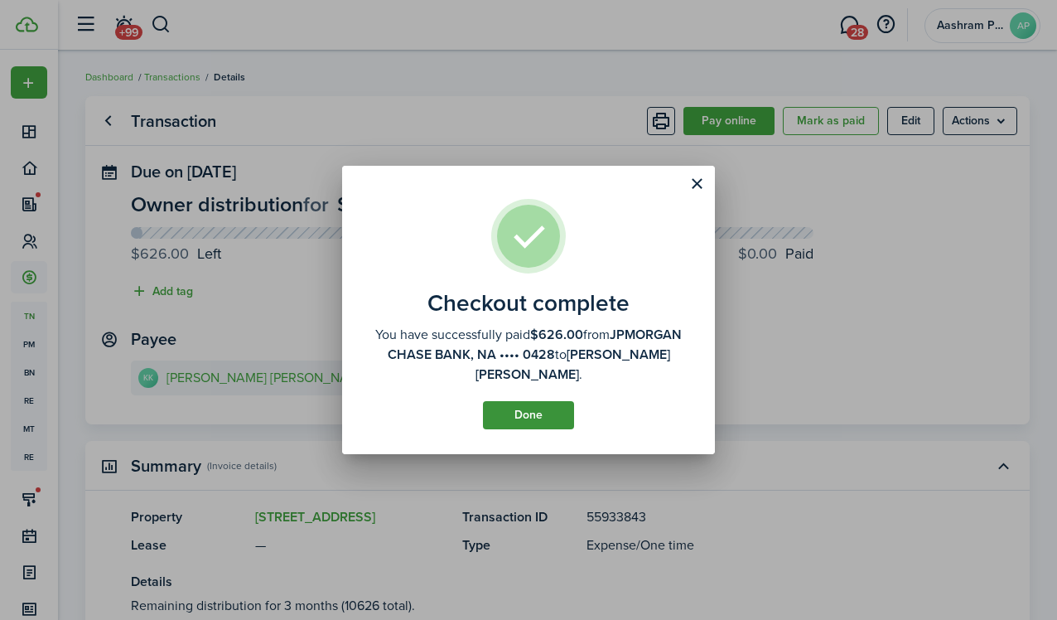
click at [520, 420] on button "Done" at bounding box center [528, 415] width 91 height 28
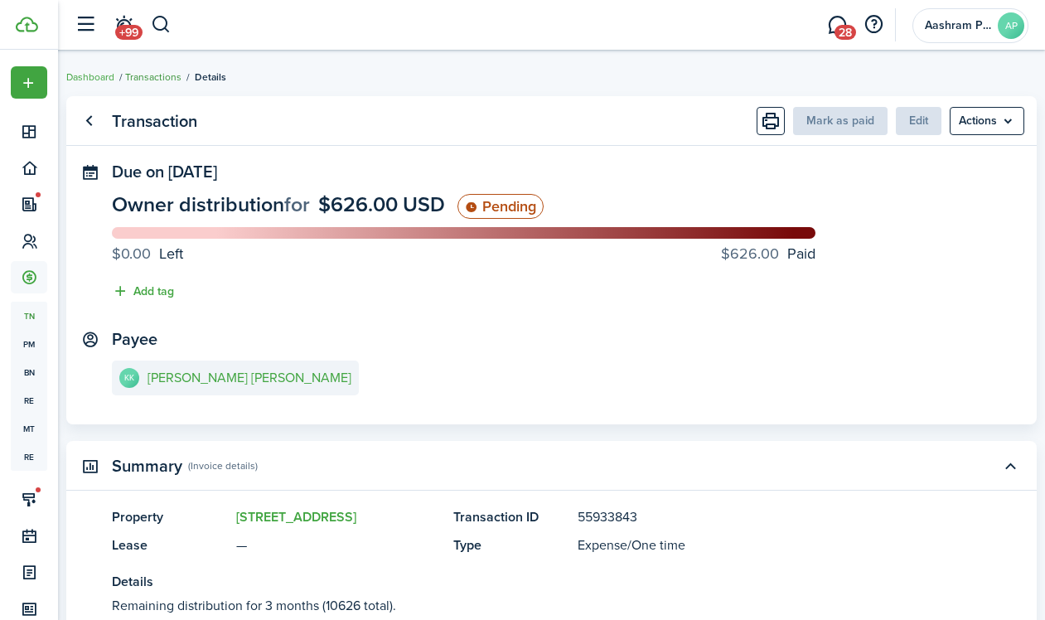
click at [174, 76] on link "Transactions" at bounding box center [153, 77] width 56 height 15
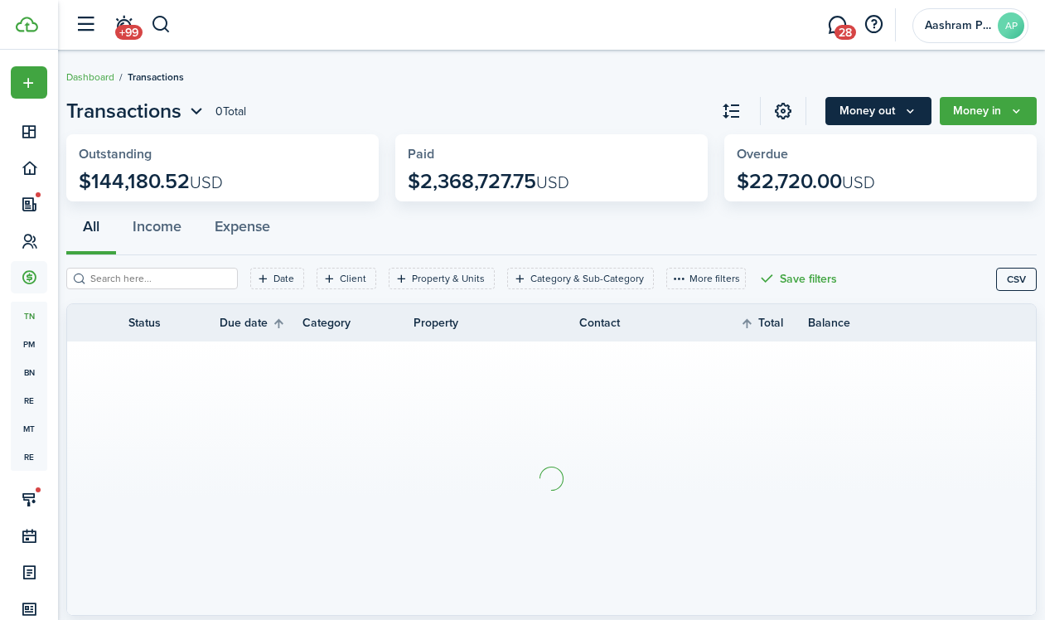
click at [839, 114] on button "Money out" at bounding box center [878, 111] width 106 height 28
click at [968, 115] on button "Money in" at bounding box center [988, 111] width 97 height 28
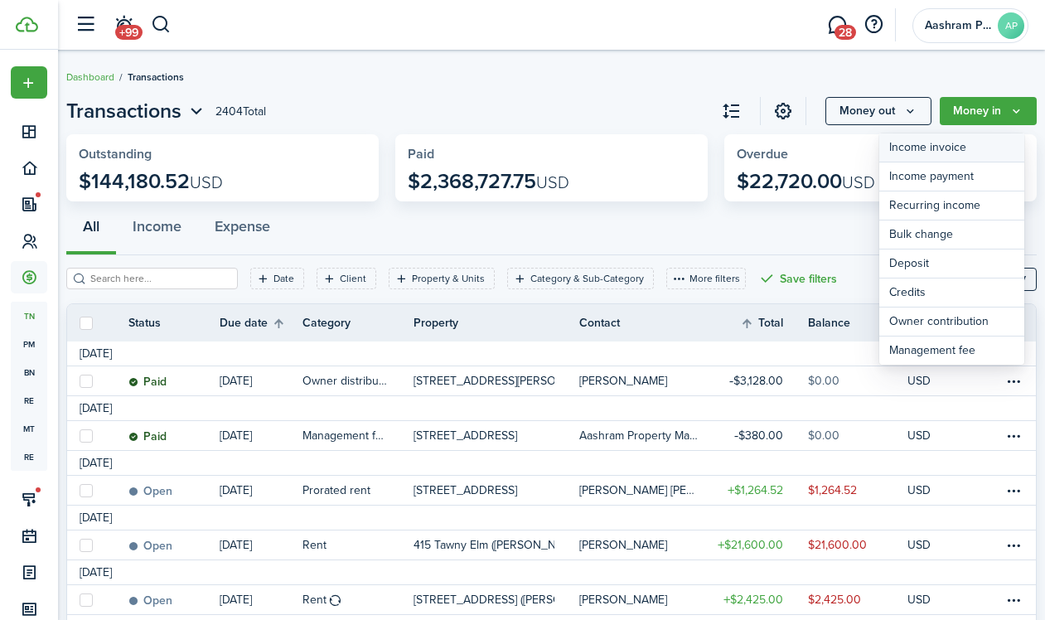
click at [925, 146] on link "Income invoice" at bounding box center [951, 147] width 145 height 29
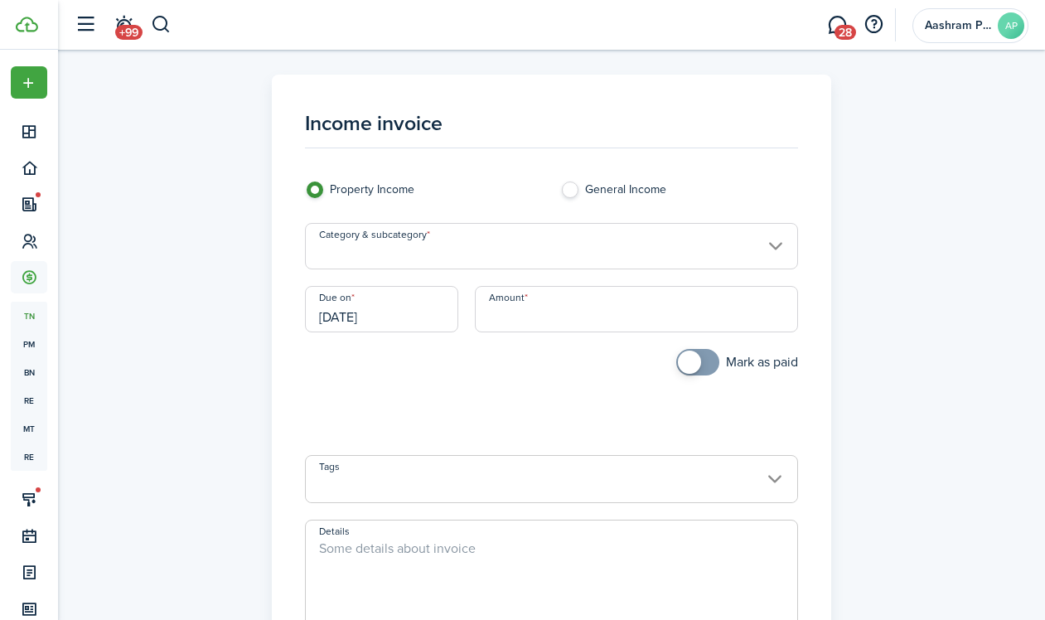
click at [471, 263] on input "Category & subcategory" at bounding box center [551, 246] width 493 height 46
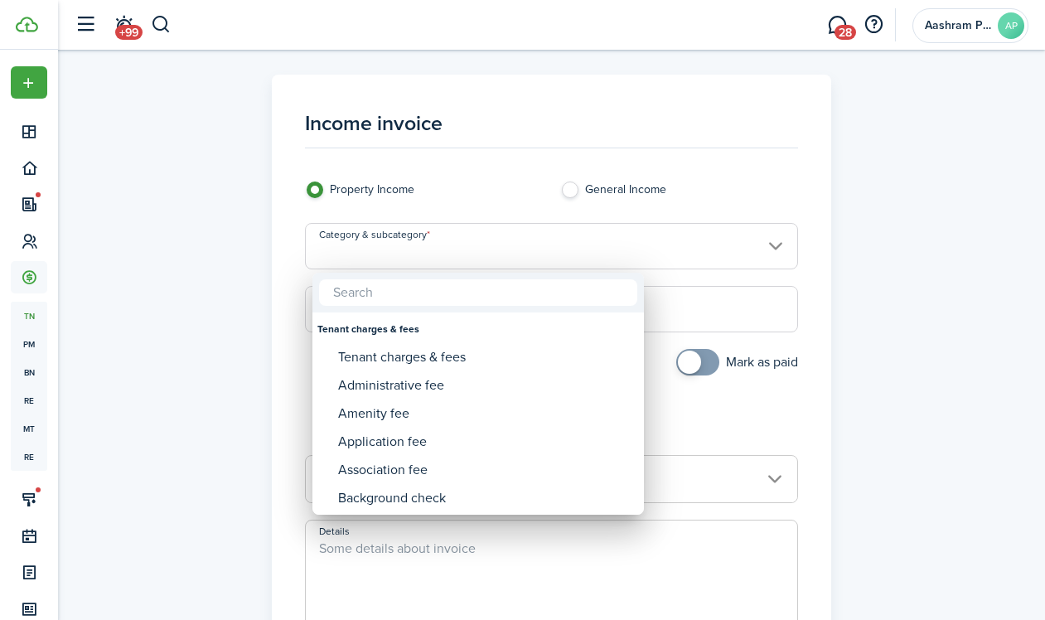
type input "r"
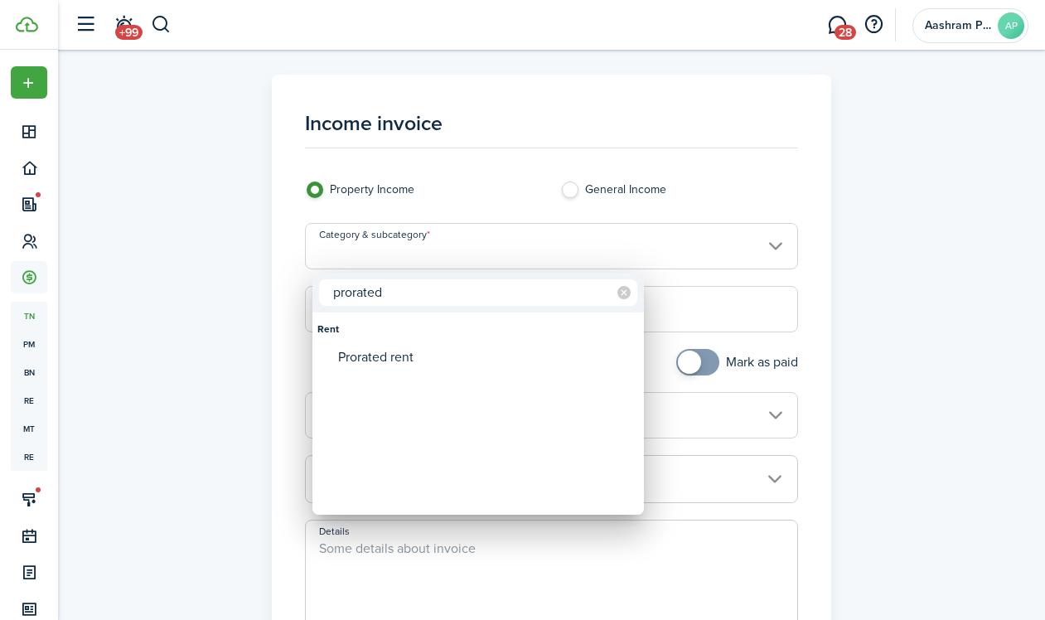
type input "prorated"
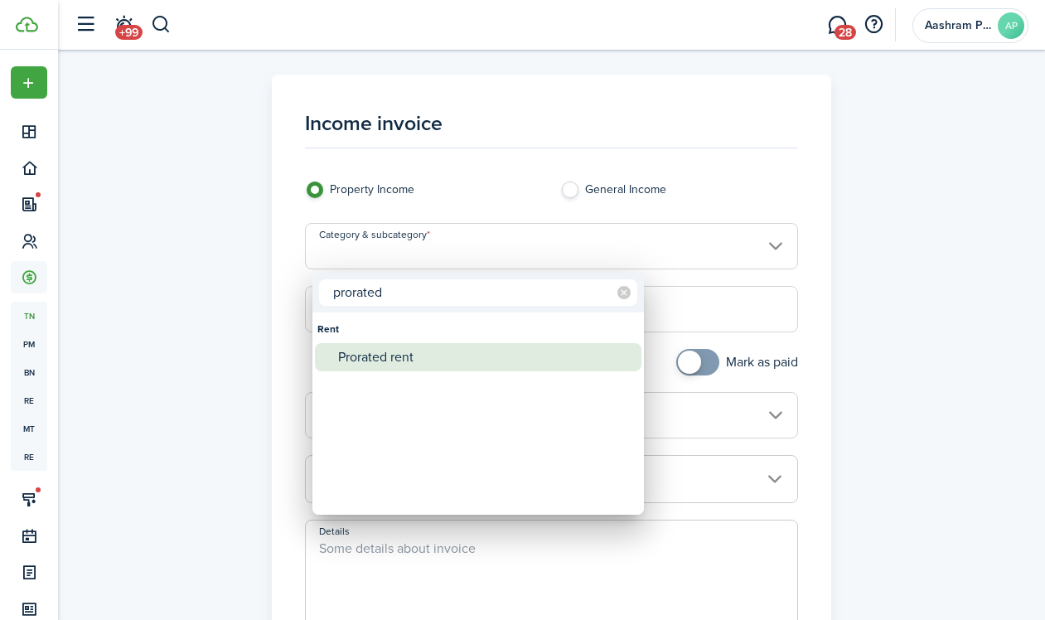
click at [425, 359] on div "Prorated rent" at bounding box center [484, 357] width 293 height 28
type input "Rent / Prorated rent"
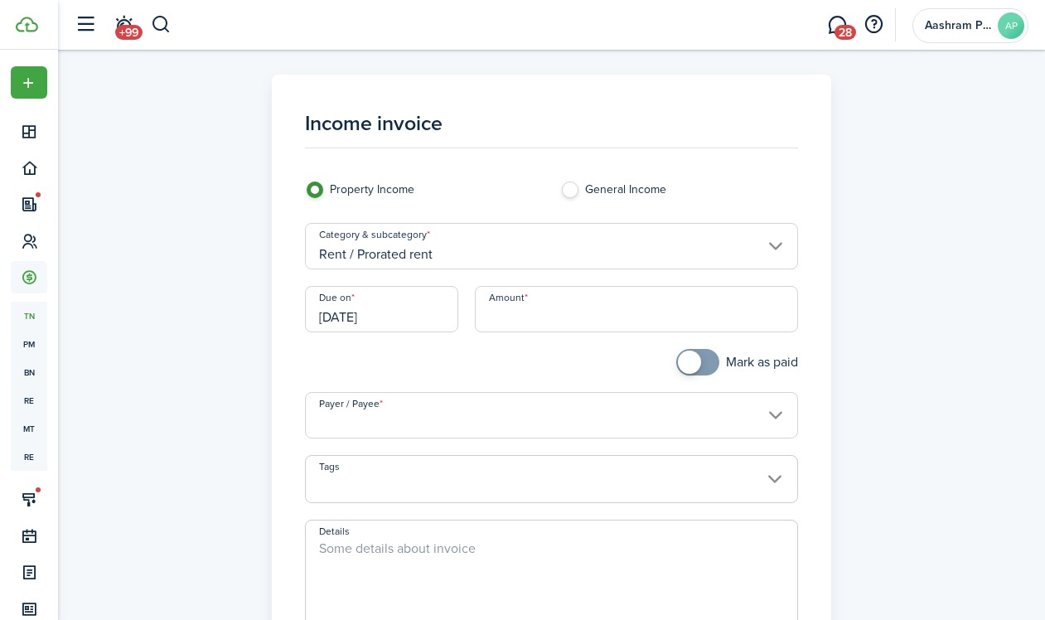
click at [588, 314] on input "Amount" at bounding box center [636, 309] width 323 height 46
type input "$2,119.29"
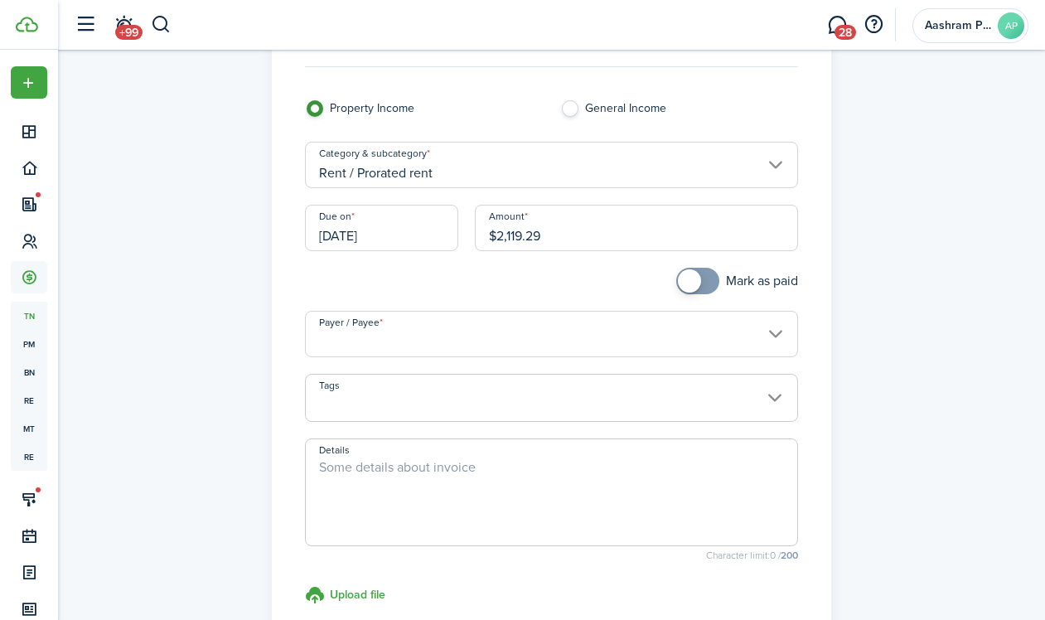
scroll to position [143, 0]
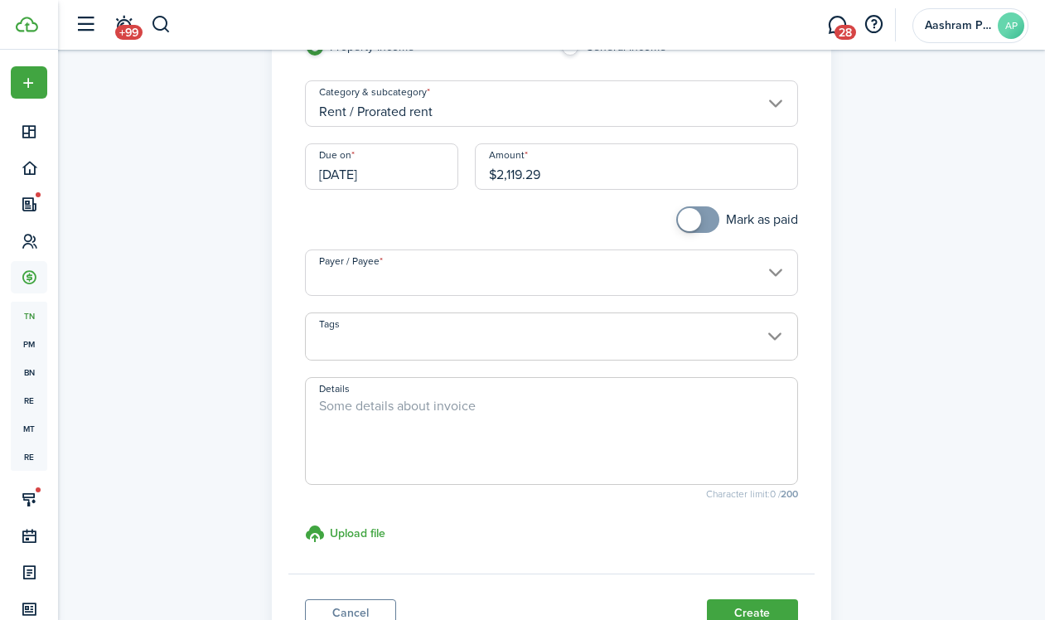
click at [458, 270] on input "Payer / Payee" at bounding box center [551, 272] width 493 height 46
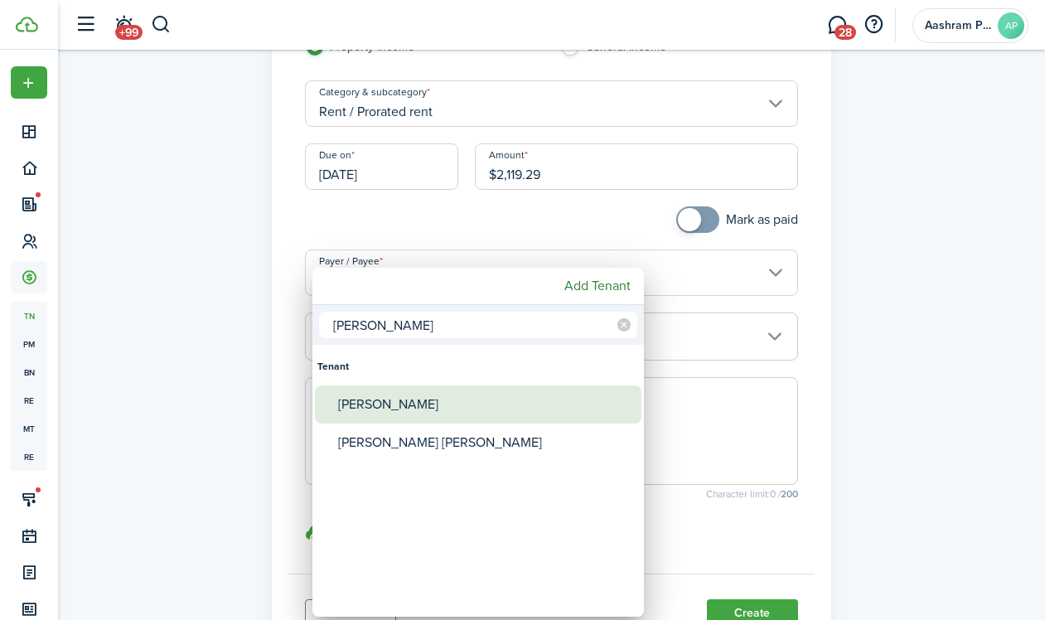
type input "[PERSON_NAME]"
click at [423, 404] on div "[PERSON_NAME]" at bounding box center [484, 404] width 293 height 38
type input "[PERSON_NAME]"
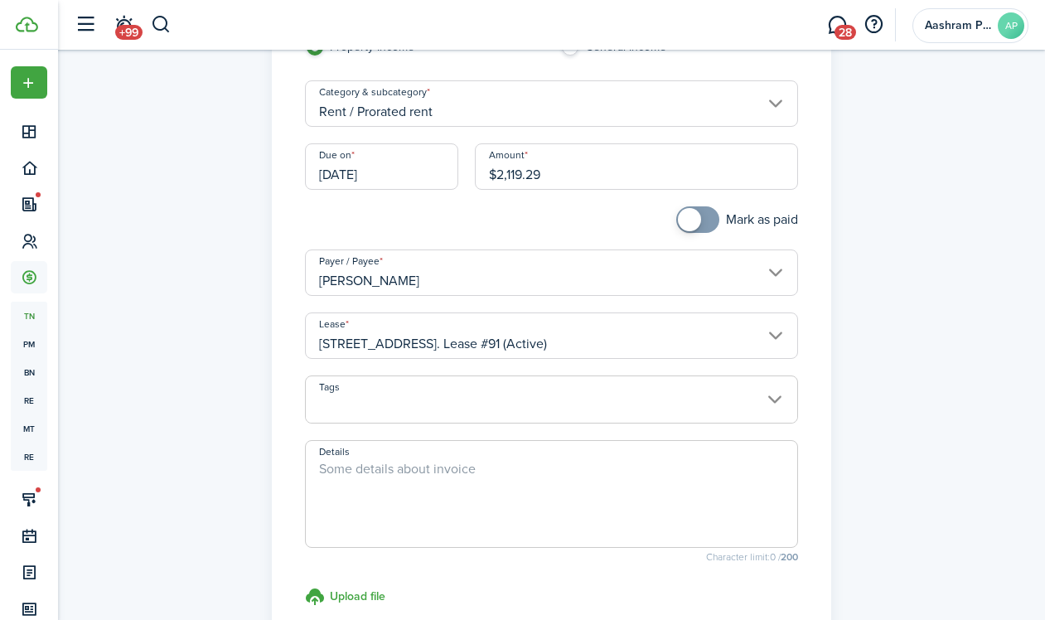
click at [442, 403] on span at bounding box center [551, 408] width 491 height 28
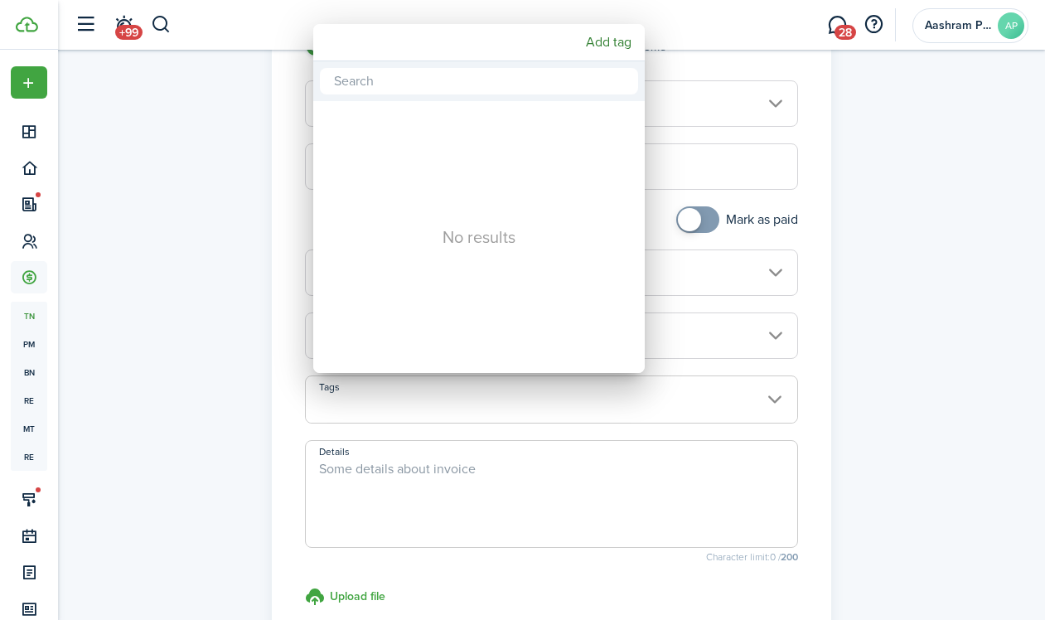
click at [239, 411] on div at bounding box center [522, 309] width 1310 height 885
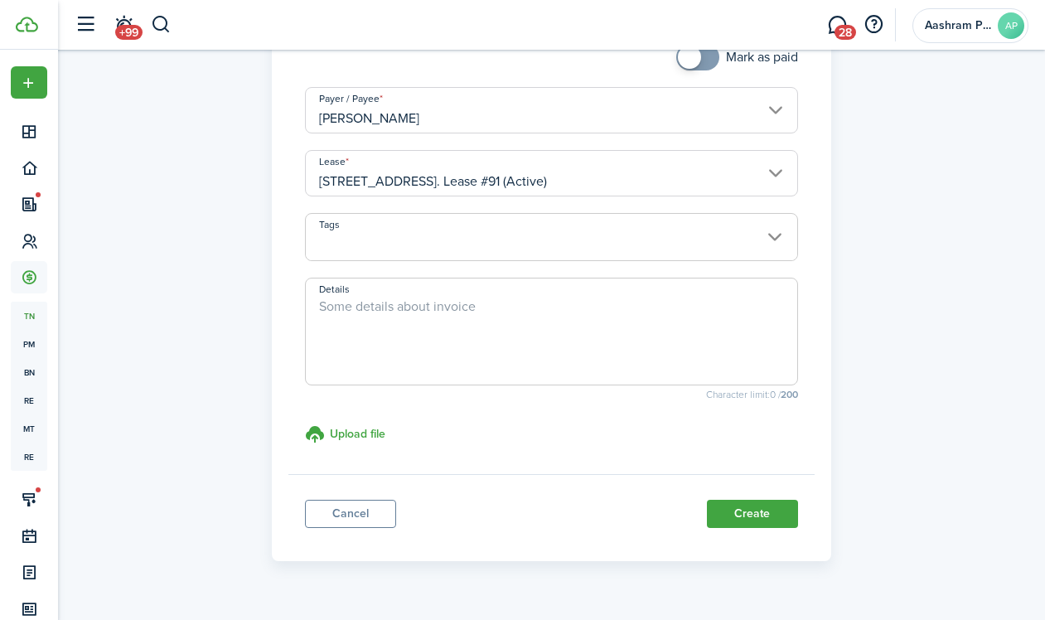
scroll to position [341, 0]
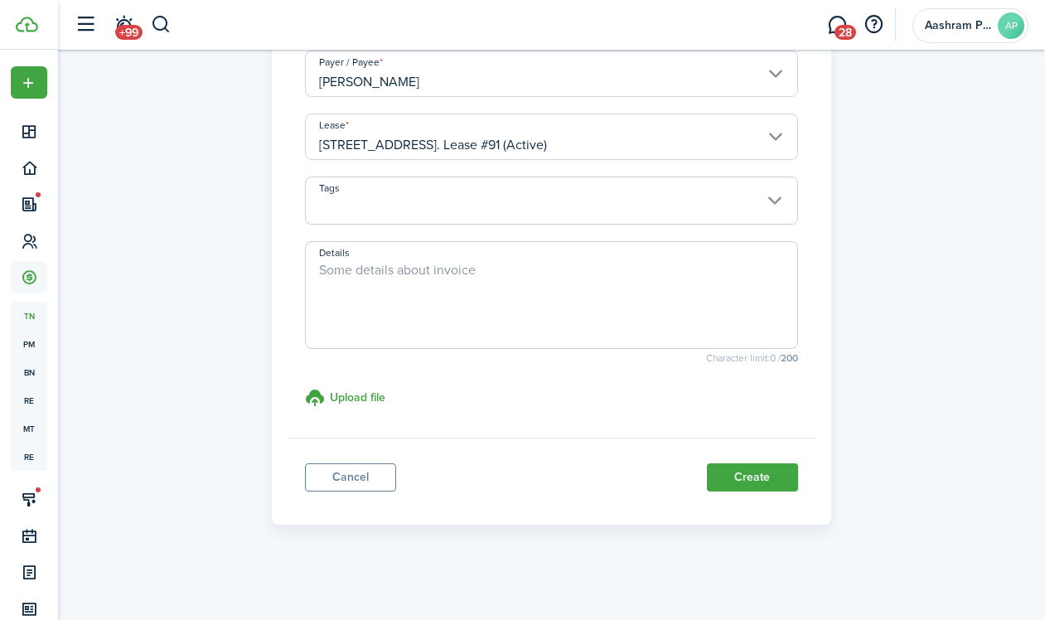
click at [447, 307] on textarea "Details" at bounding box center [551, 300] width 491 height 80
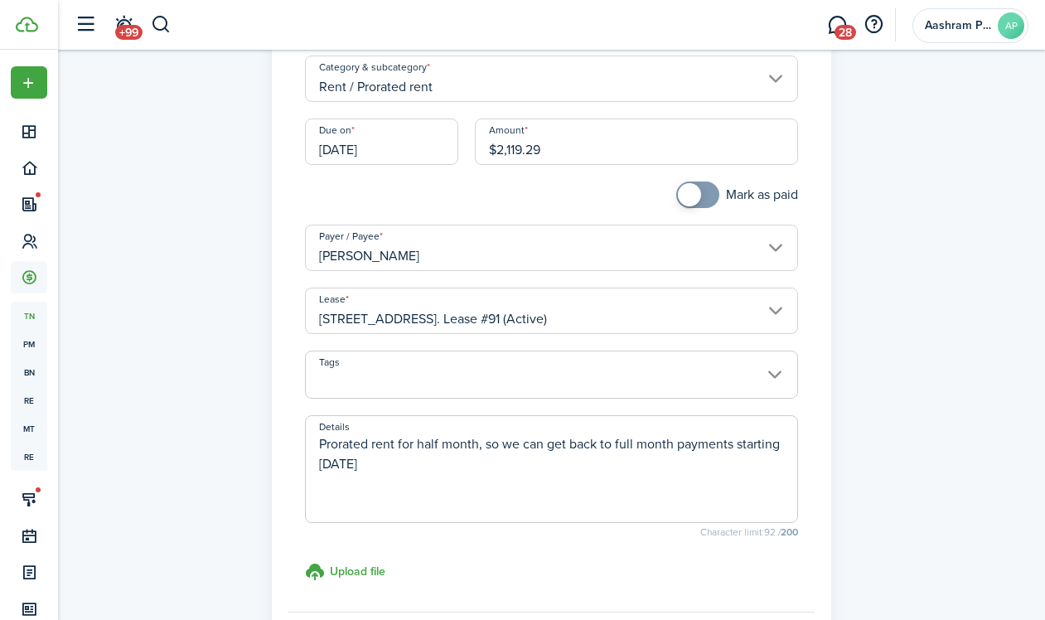
scroll to position [0, 0]
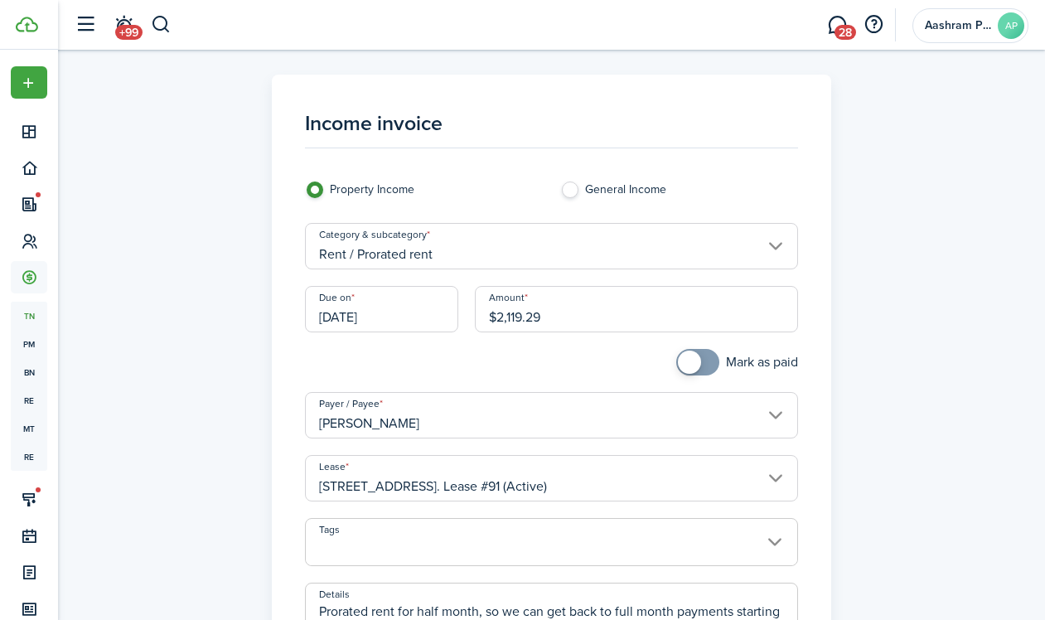
click at [386, 312] on input "[DATE]" at bounding box center [381, 309] width 153 height 46
type textarea "Prorated rent for half month, so we can get back to full month payments startin…"
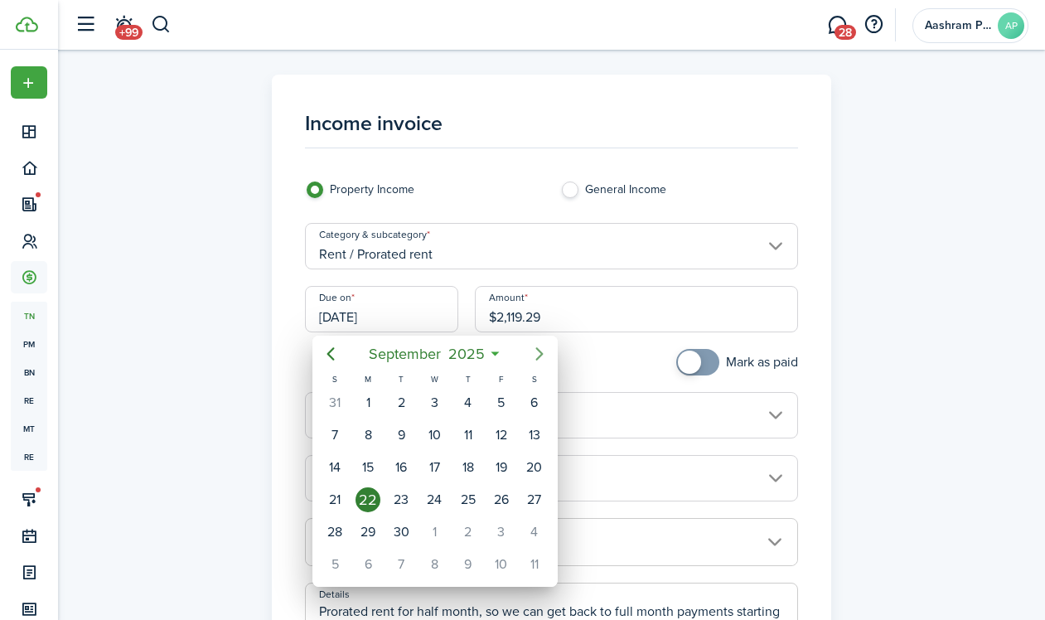
click at [530, 354] on icon "Next page" at bounding box center [539, 354] width 20 height 20
click at [539, 355] on icon "Next page" at bounding box center [539, 353] width 7 height 13
click at [361, 466] on div "10" at bounding box center [367, 467] width 25 height 25
type input "[DATE]"
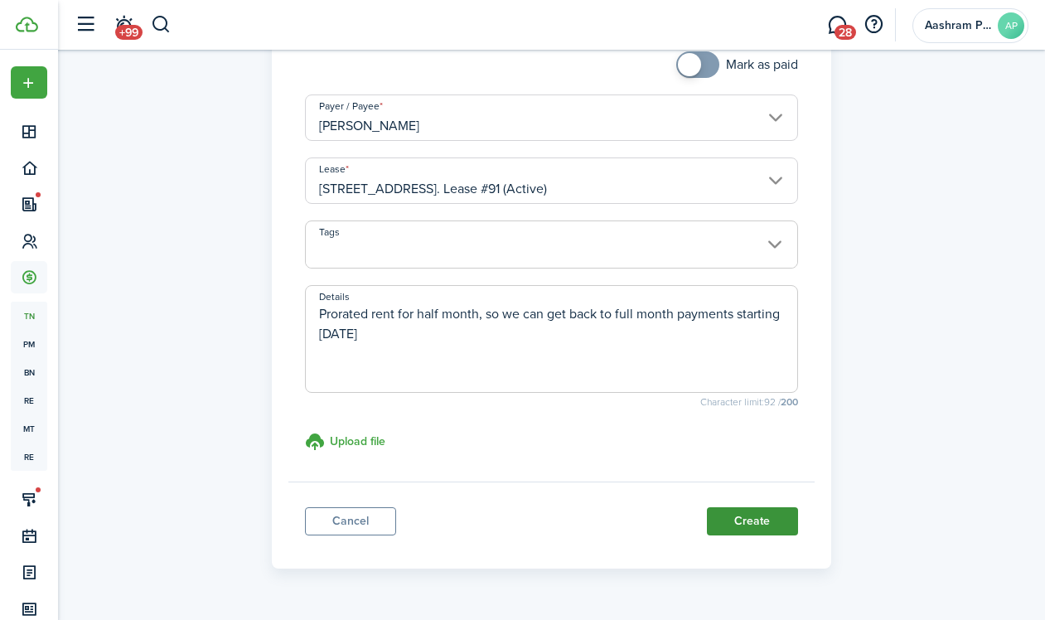
scroll to position [308, 0]
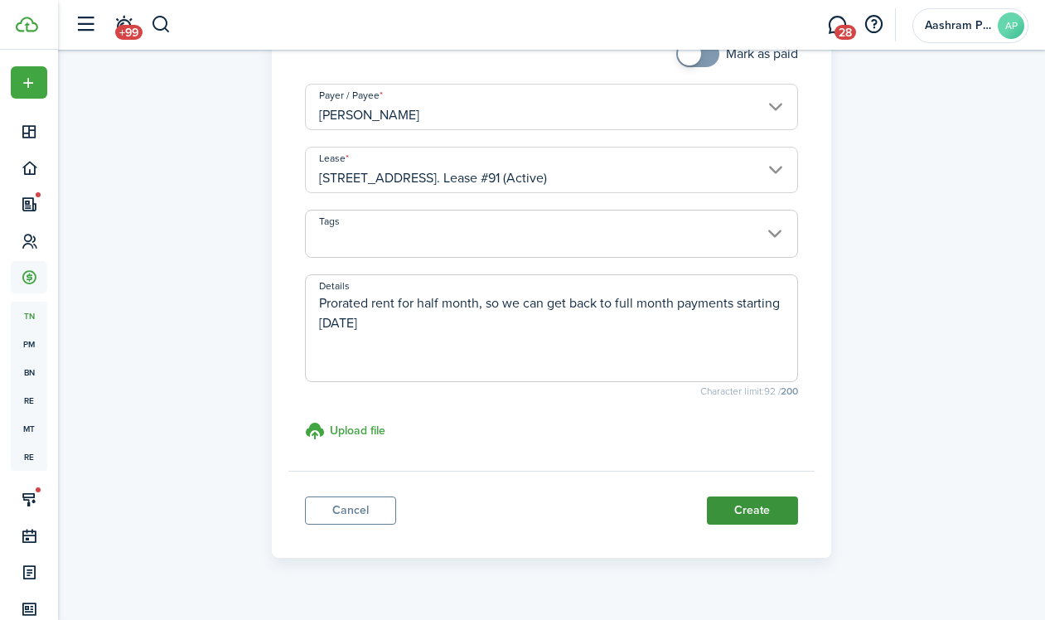
click at [740, 508] on button "Create" at bounding box center [752, 510] width 91 height 28
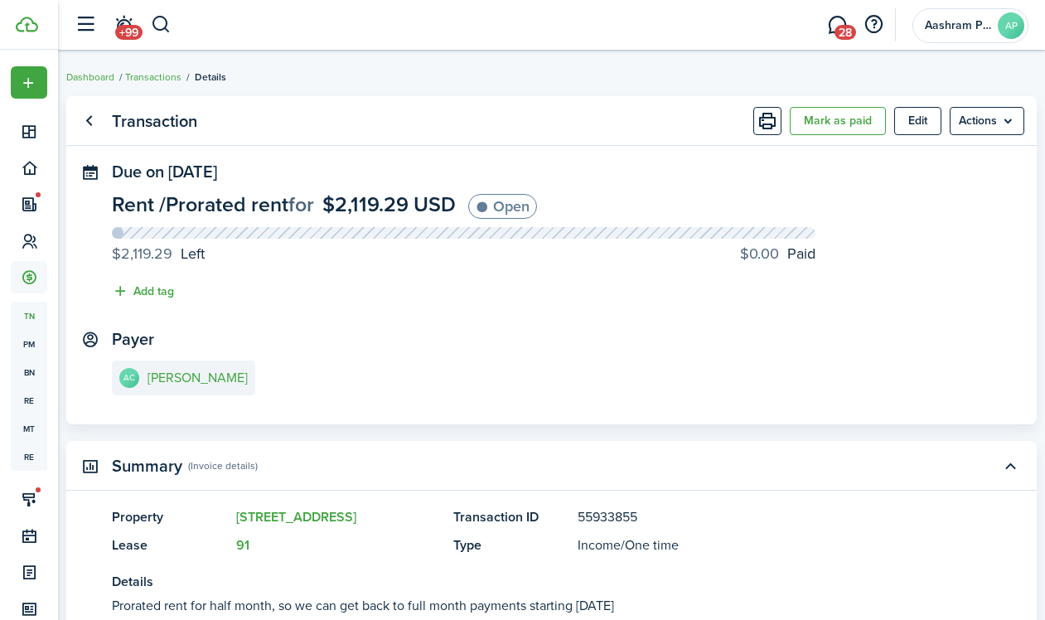
click at [176, 85] on ul "Dashboard Transactions Details" at bounding box center [146, 77] width 160 height 22
click at [170, 81] on link "Transactions" at bounding box center [153, 77] width 56 height 15
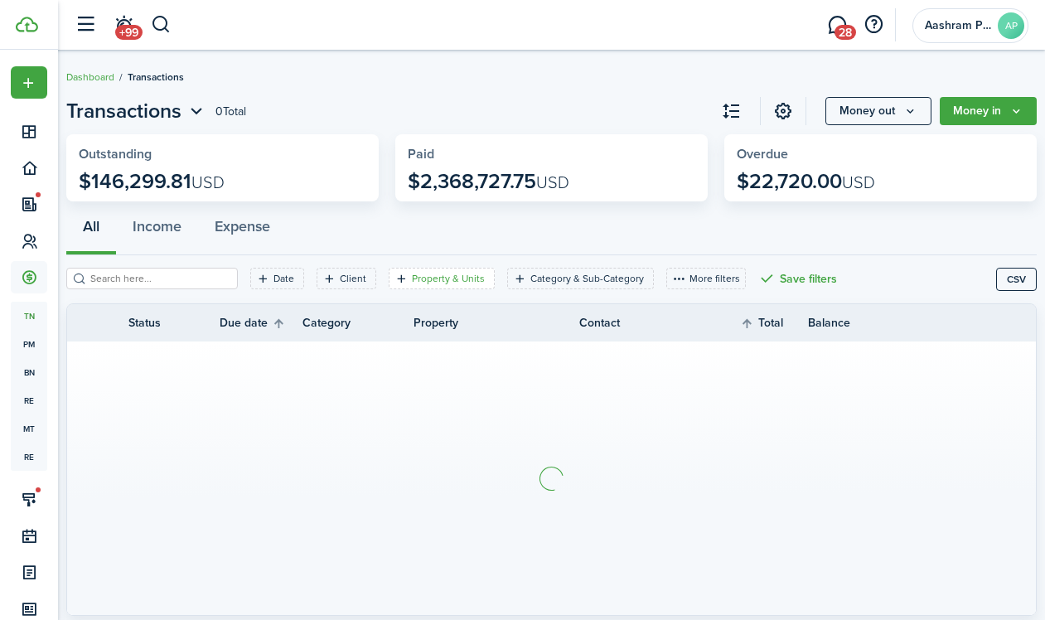
click at [468, 287] on filter-tag "Property & Units" at bounding box center [442, 279] width 106 height 22
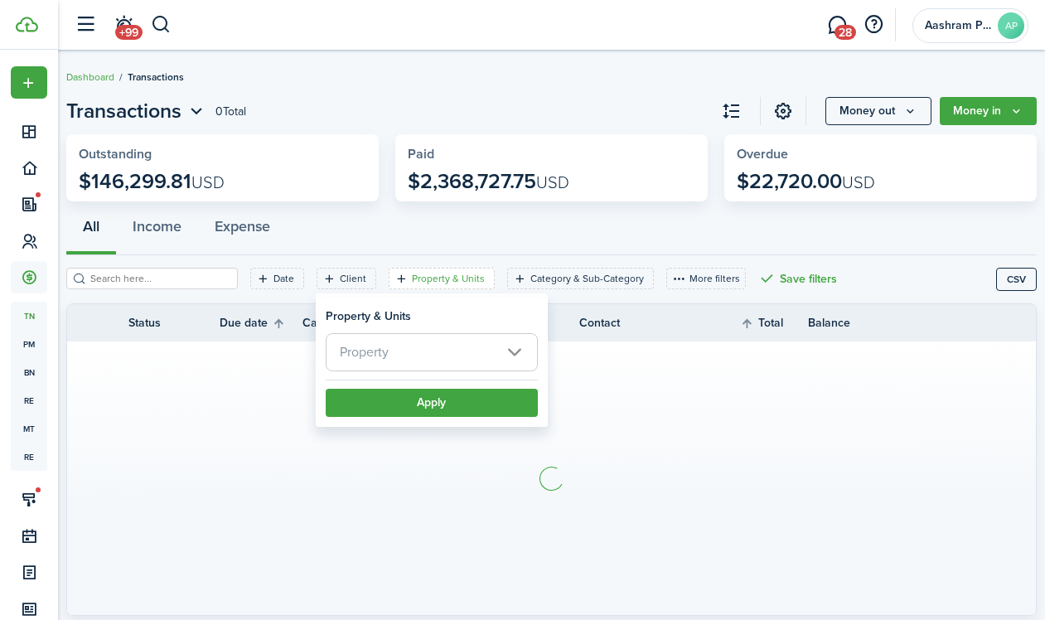
click at [431, 348] on span "Property" at bounding box center [431, 352] width 210 height 36
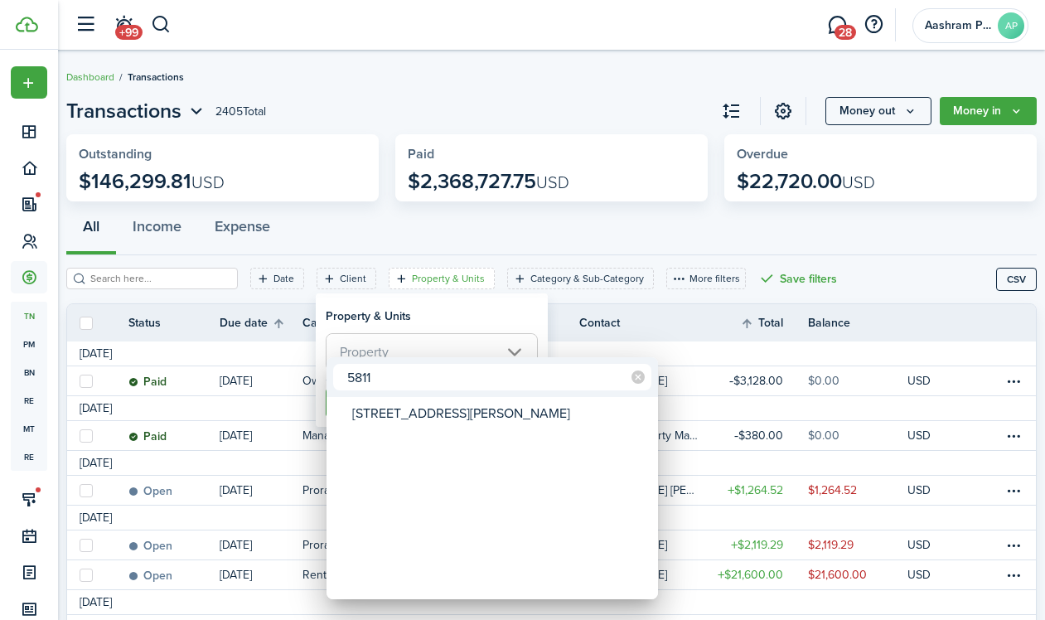
type input "5811"
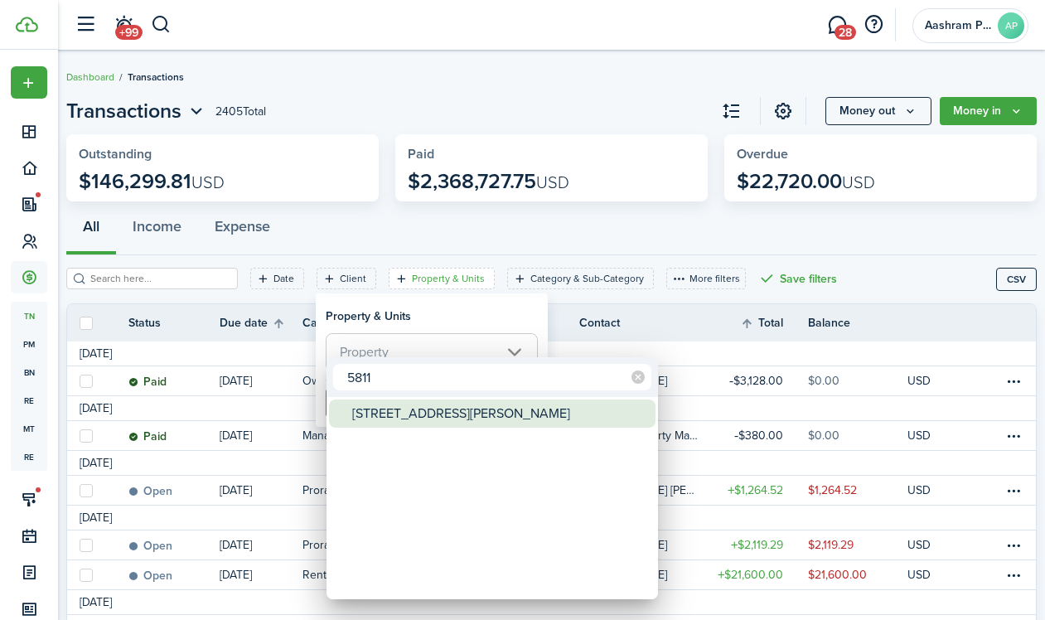
click at [446, 405] on div "[STREET_ADDRESS][PERSON_NAME]" at bounding box center [498, 413] width 293 height 28
type input "[STREET_ADDRESS][PERSON_NAME]"
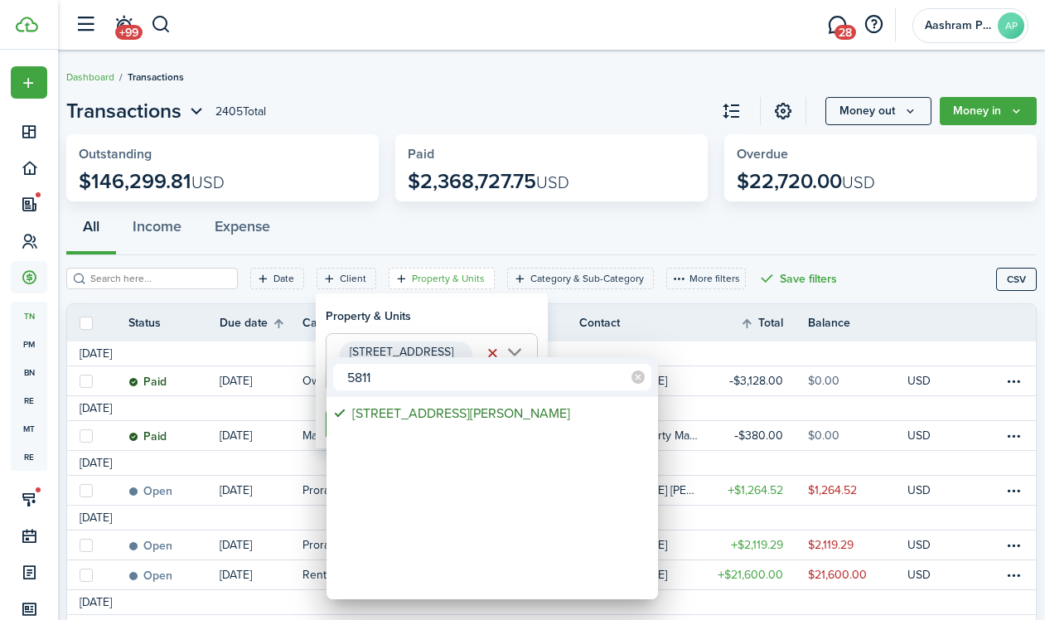
click at [420, 321] on div at bounding box center [522, 309] width 1310 height 885
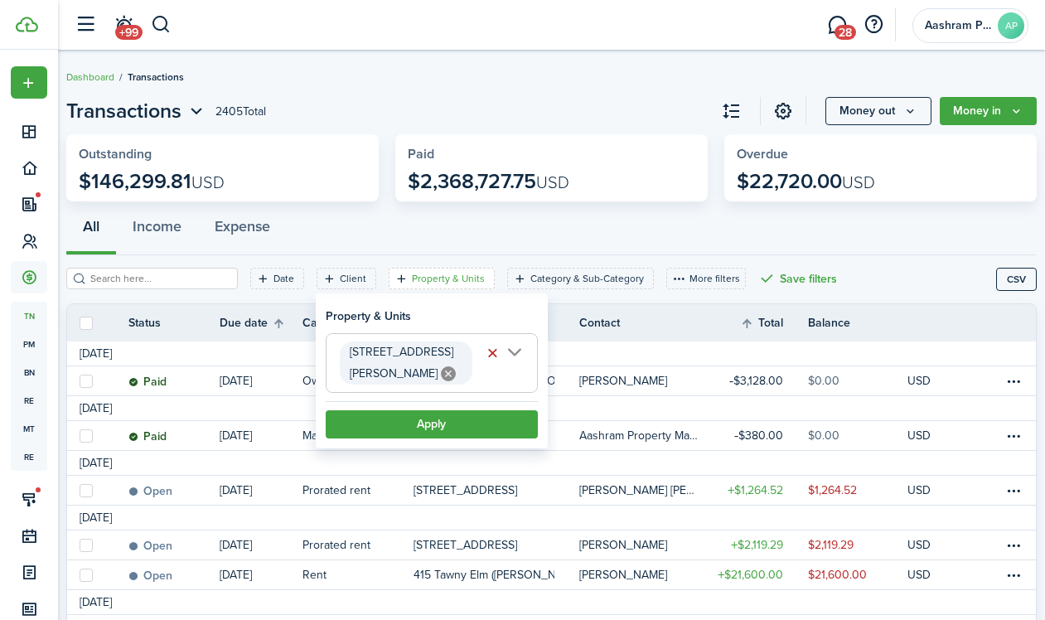
click at [403, 422] on filter-item-popup "Property & Units [STREET_ADDRESS][GEOGRAPHIC_DATA][PERSON_NAME][STREET_ADDRESS]…" at bounding box center [432, 372] width 232 height 151
click at [403, 410] on button "Apply" at bounding box center [432, 424] width 212 height 28
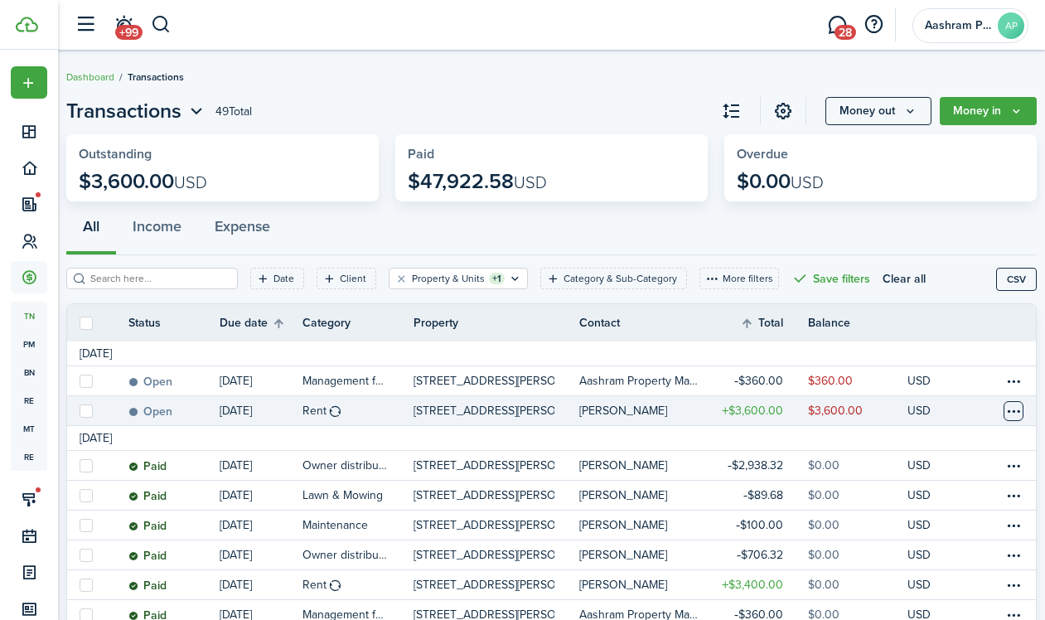
click at [1003, 407] on table-menu-btn-icon at bounding box center [1013, 411] width 20 height 20
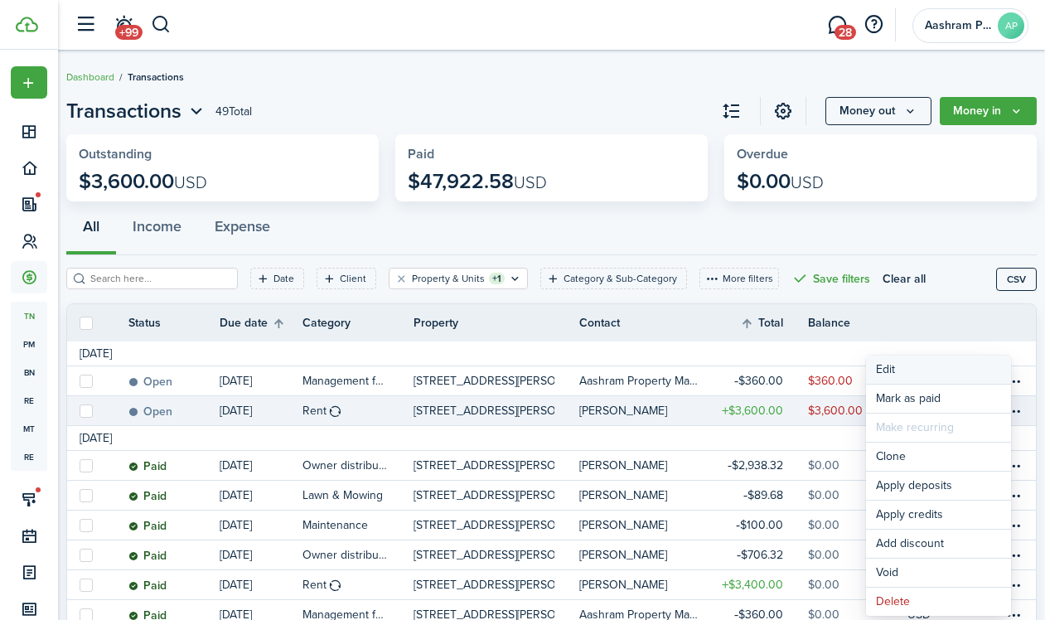
click at [896, 367] on button "Edit" at bounding box center [938, 369] width 145 height 28
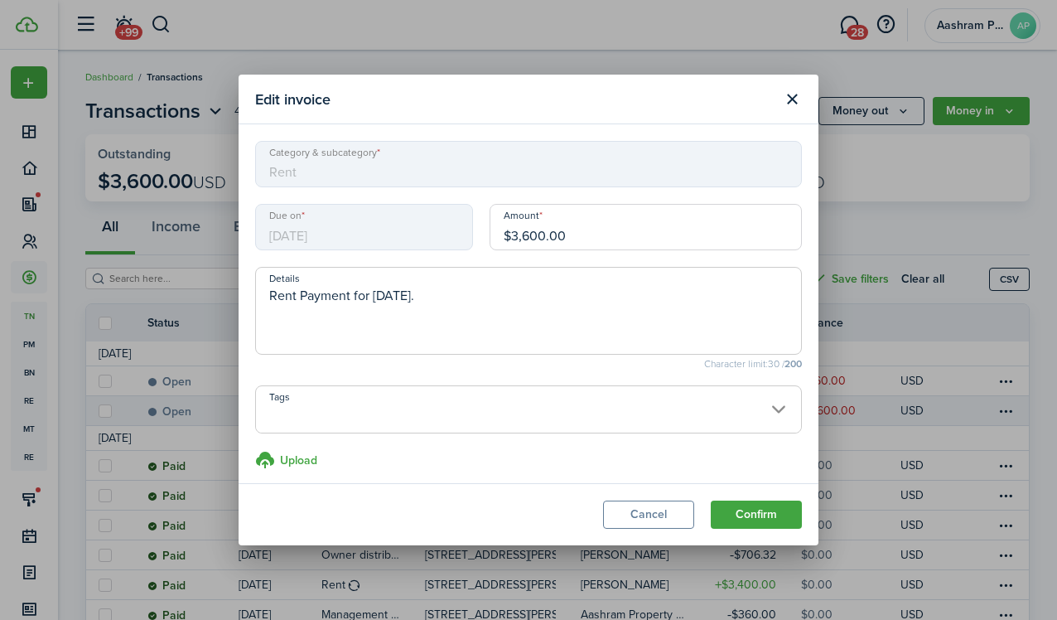
click at [572, 228] on input "$3,600.00" at bounding box center [646, 227] width 312 height 46
click at [573, 228] on input "$3,600.00" at bounding box center [646, 227] width 312 height 46
type input "$3,400.00"
click at [756, 512] on button "Confirm" at bounding box center [756, 514] width 91 height 28
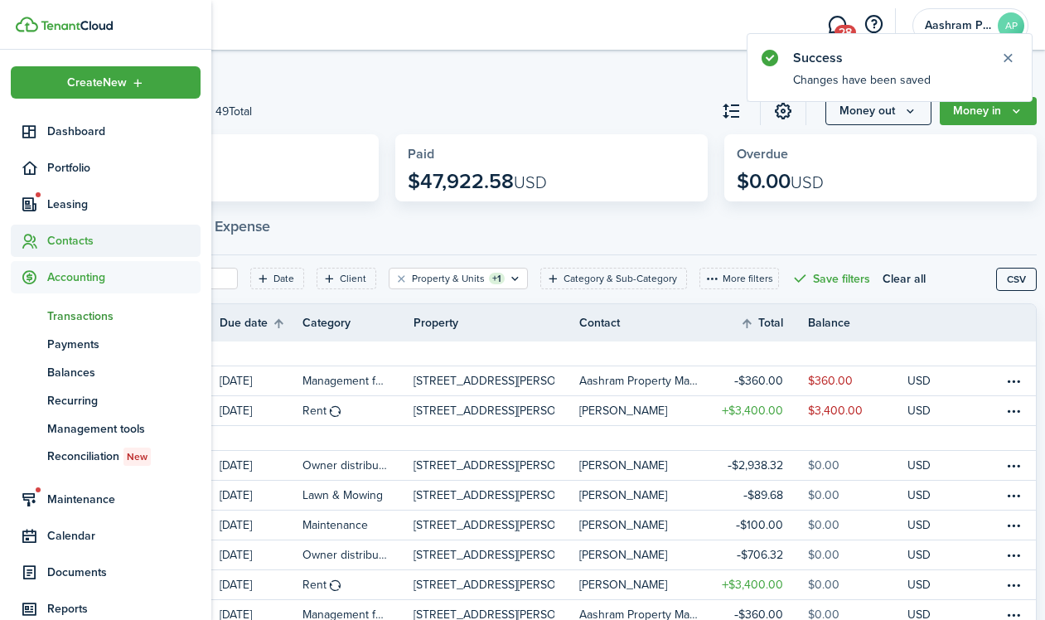
click at [60, 247] on span "Contacts" at bounding box center [123, 240] width 153 height 17
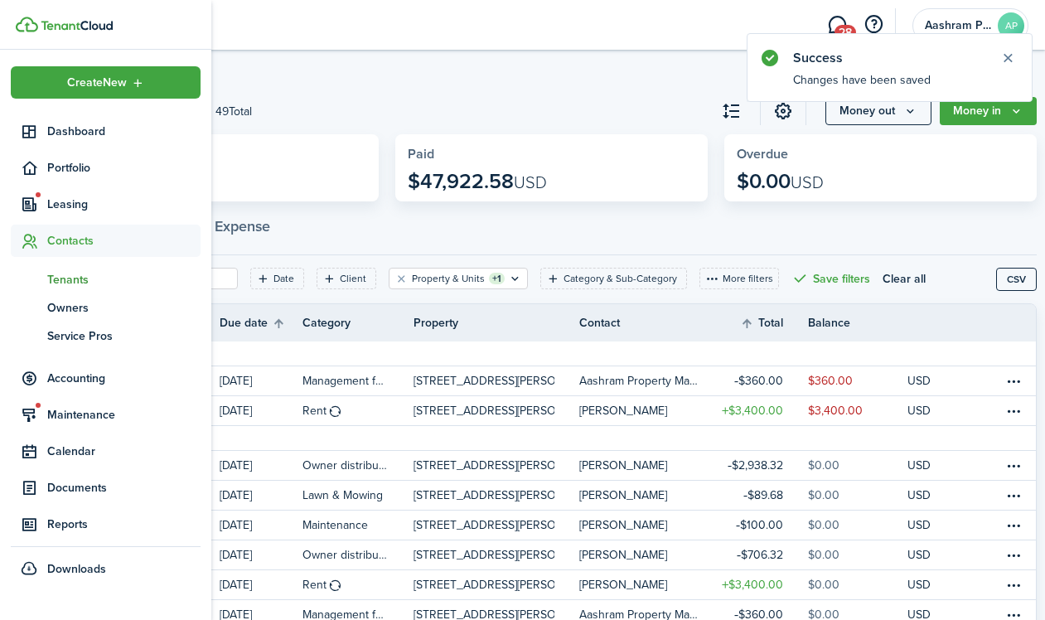
click at [83, 282] on span "Tenants" at bounding box center [123, 279] width 153 height 17
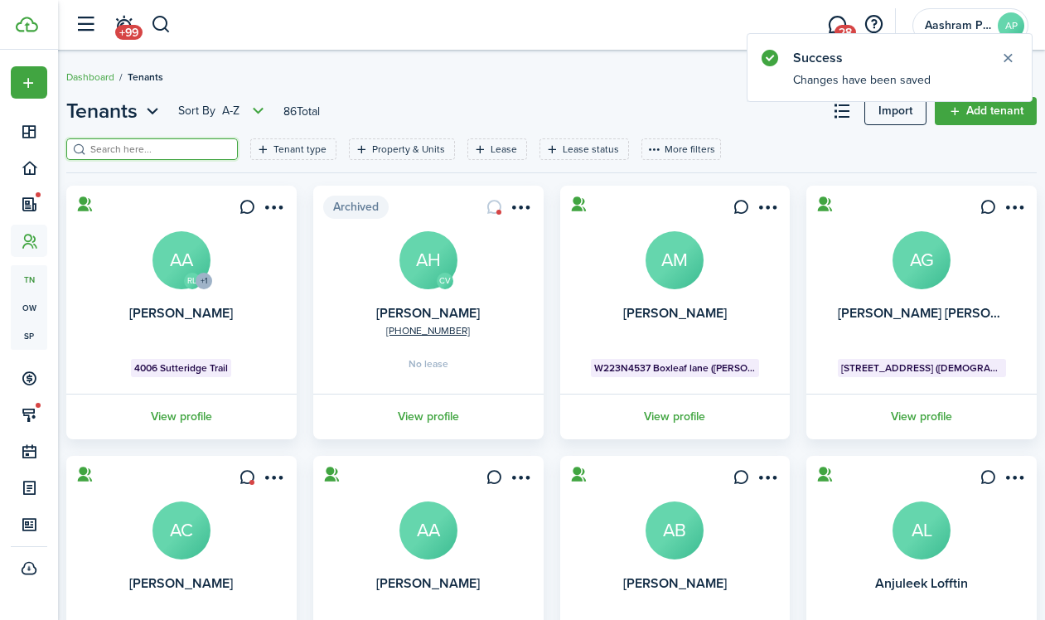
click at [190, 148] on input "search" at bounding box center [159, 150] width 146 height 16
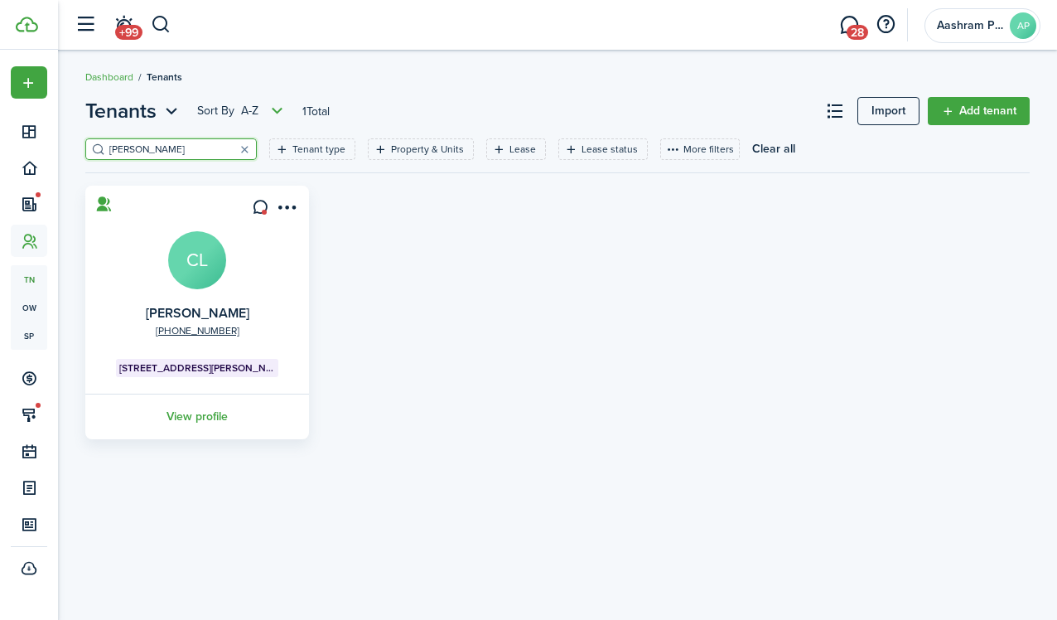
type input "[PERSON_NAME]"
click at [208, 273] on avatar-text "CL" at bounding box center [197, 260] width 58 height 58
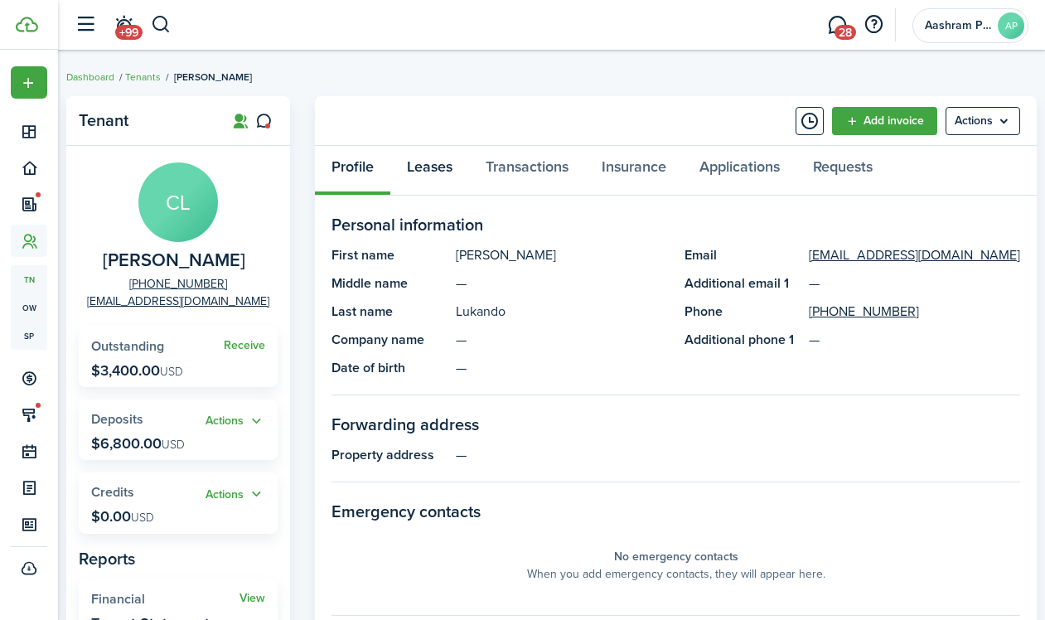
click at [442, 153] on link "Leases" at bounding box center [429, 171] width 79 height 50
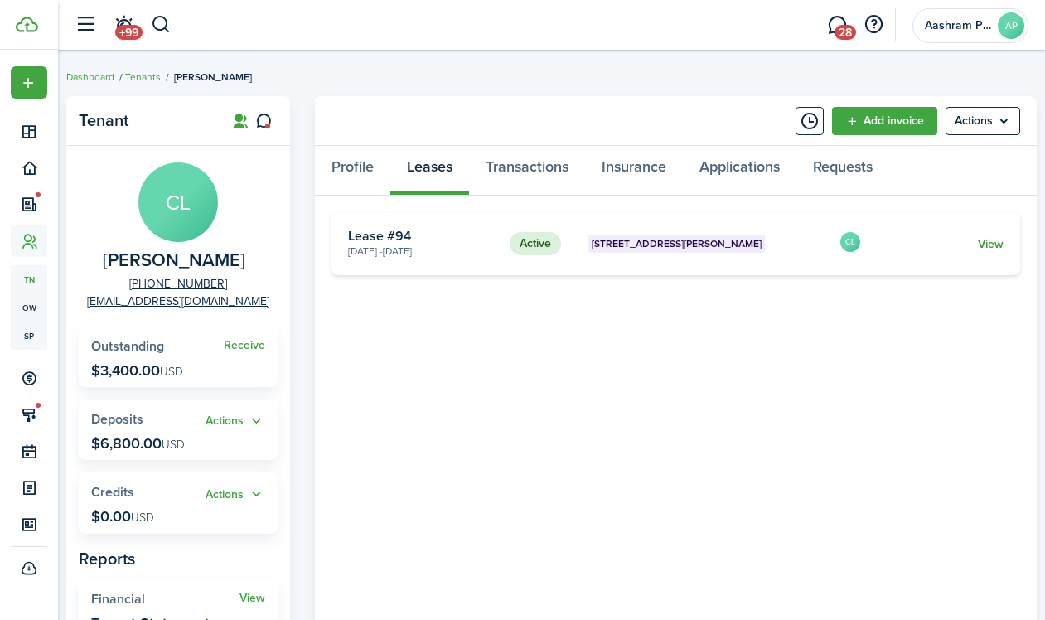
click at [981, 245] on link "View" at bounding box center [991, 243] width 26 height 17
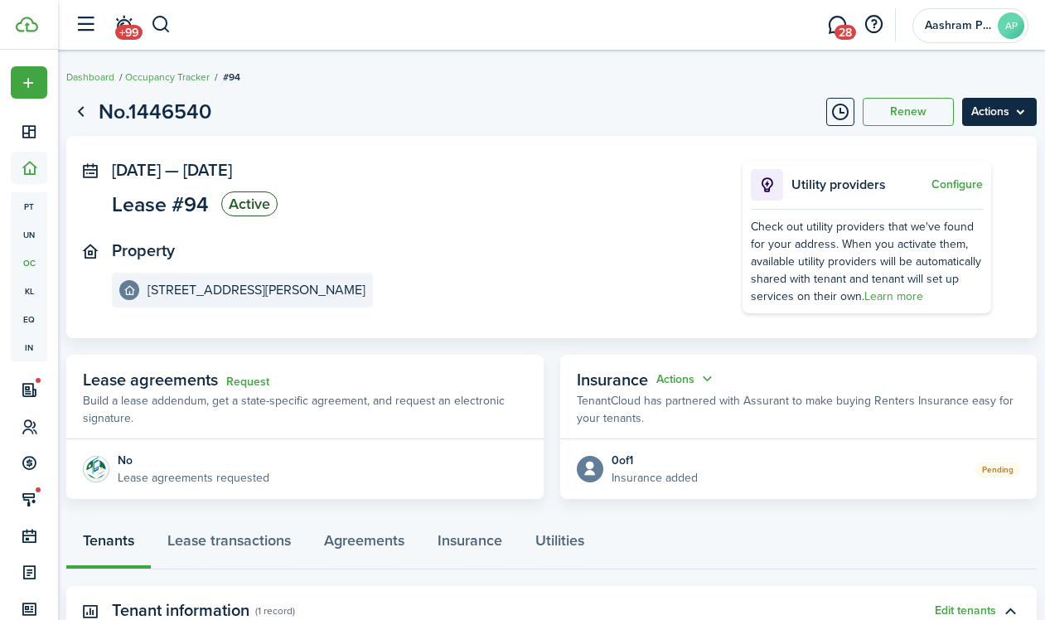
click at [977, 109] on menu-btn "Actions" at bounding box center [999, 112] width 75 height 28
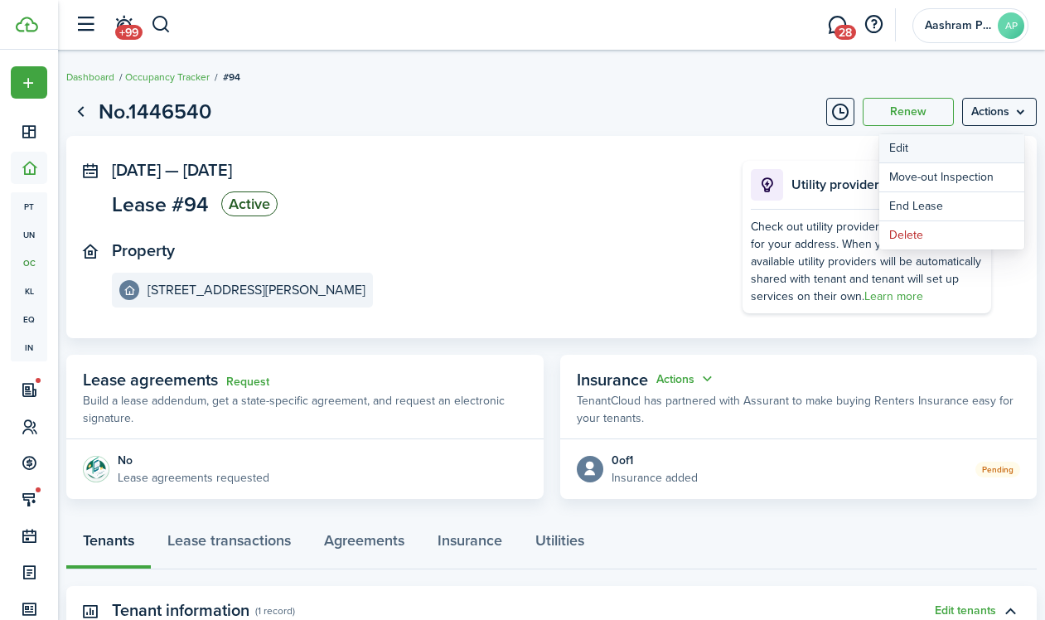
click at [958, 147] on button "Edit" at bounding box center [951, 148] width 145 height 28
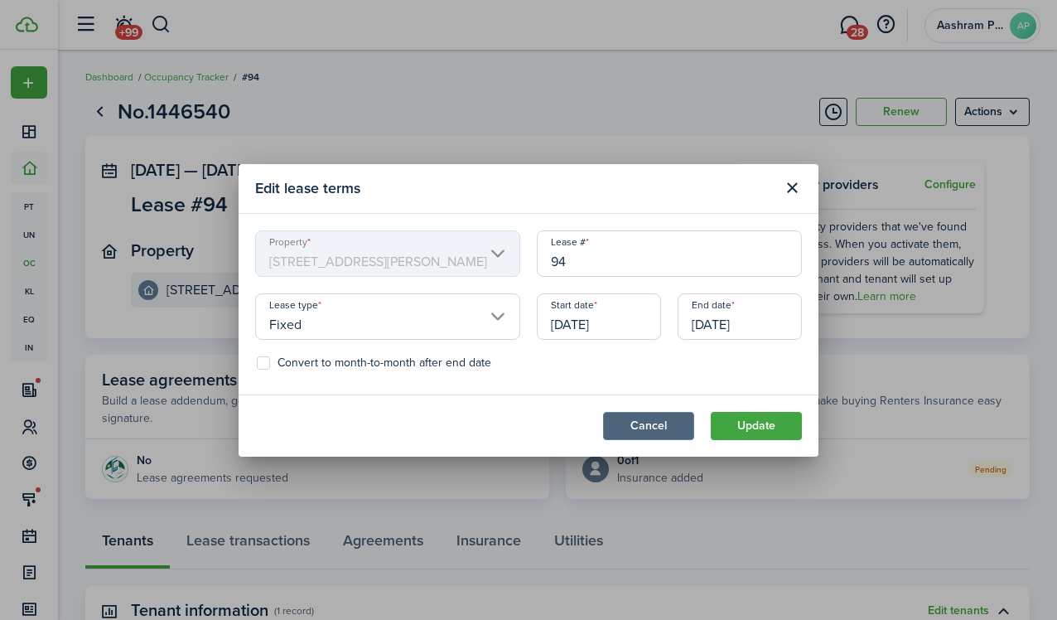
click at [657, 425] on button "Cancel" at bounding box center [648, 426] width 91 height 28
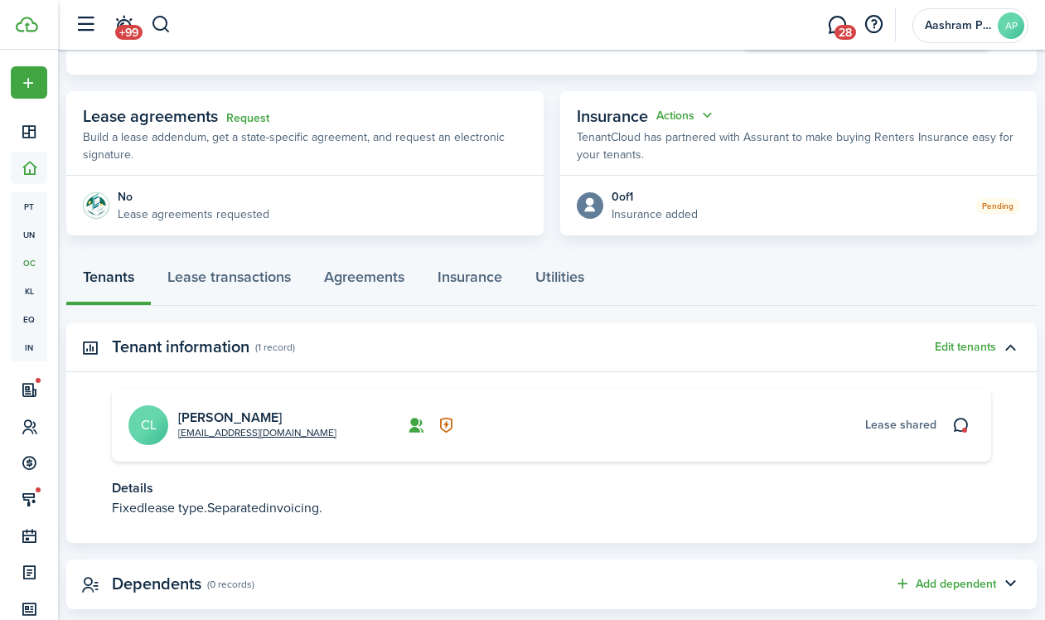
scroll to position [297, 0]
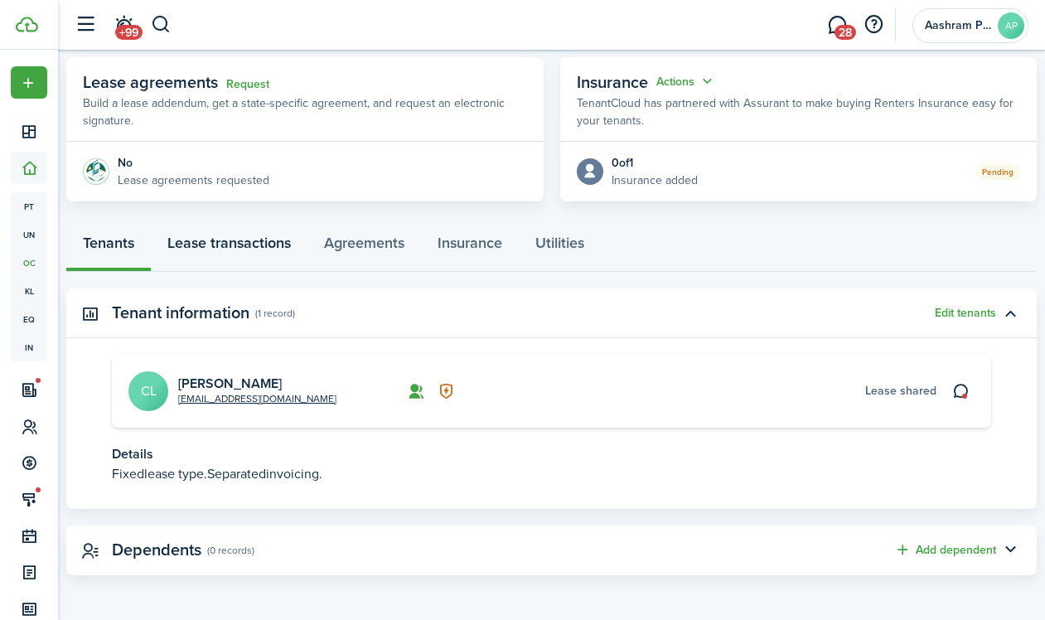
click at [268, 247] on link "Lease transactions" at bounding box center [229, 247] width 157 height 50
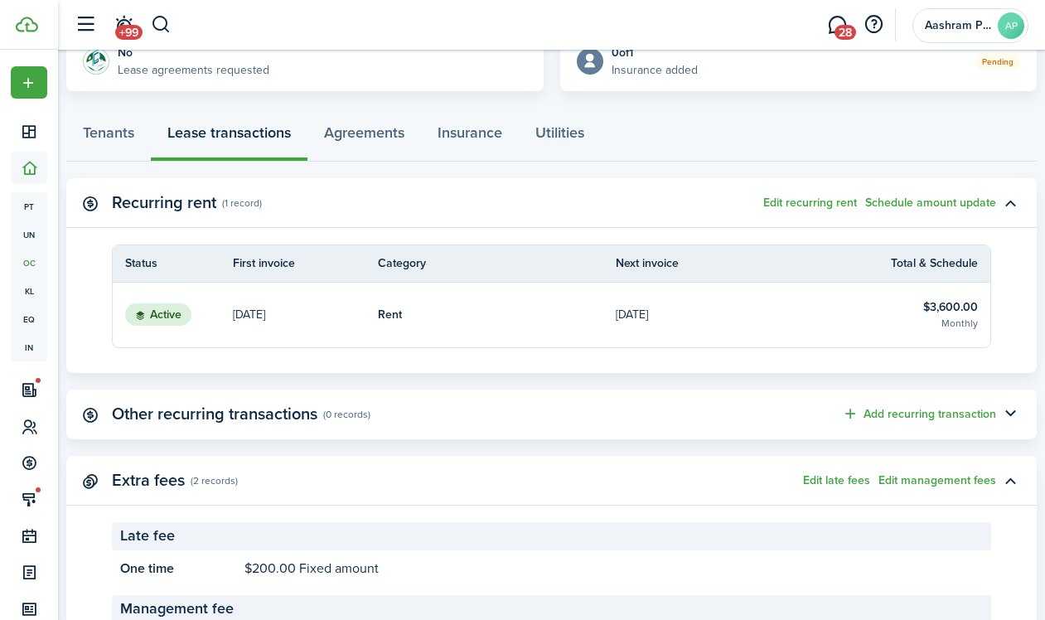
scroll to position [456, 0]
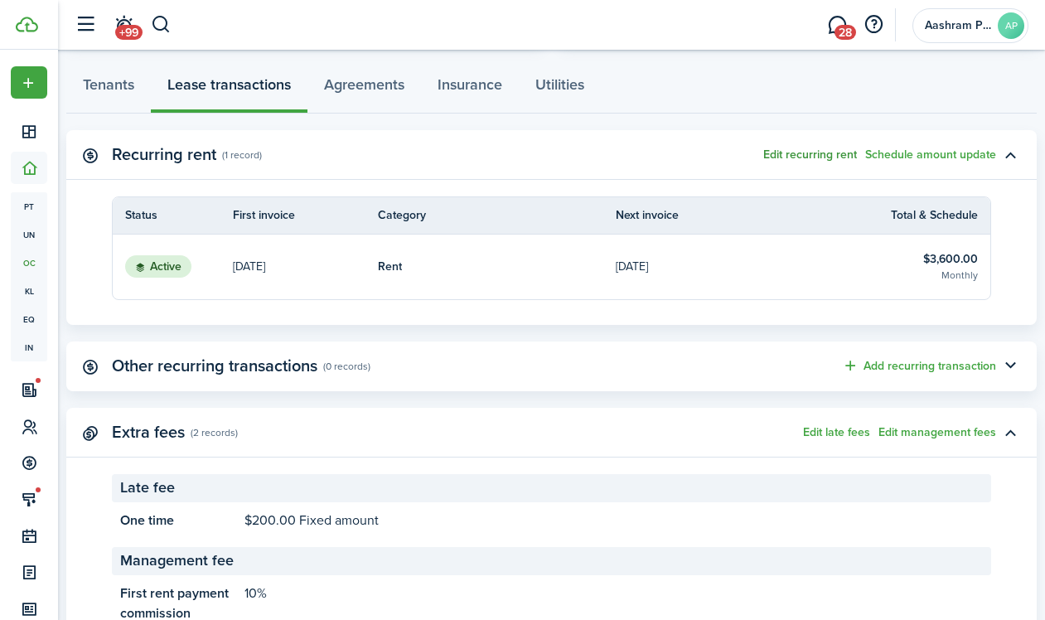
click at [795, 158] on button "Edit recurring rent" at bounding box center [810, 154] width 94 height 13
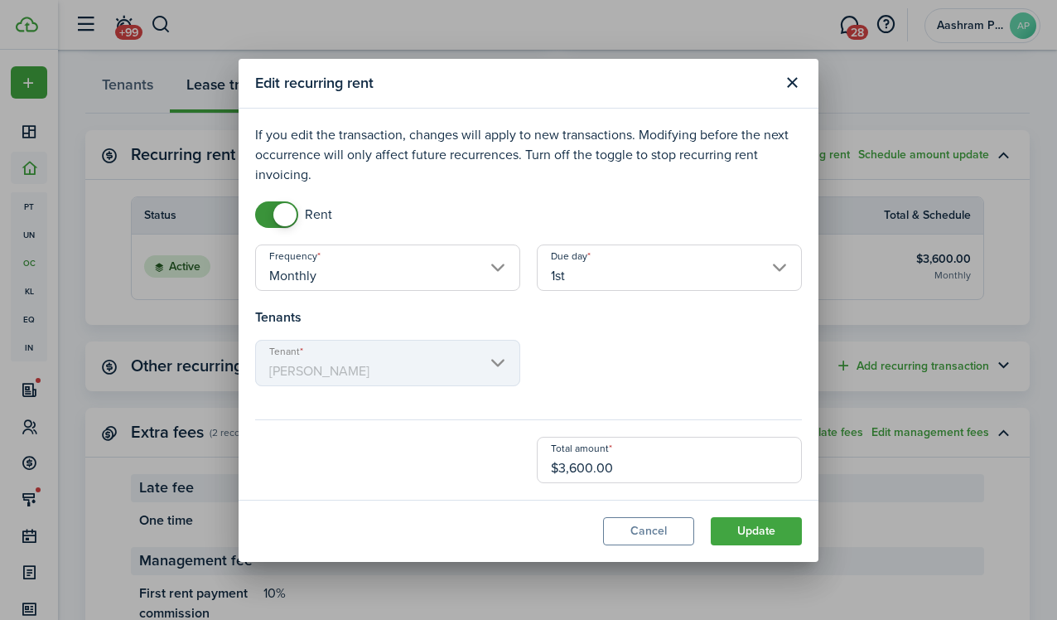
click at [646, 476] on input "$3,600.00" at bounding box center [669, 460] width 265 height 46
type input "$3,400.00"
click at [785, 528] on button "Update" at bounding box center [756, 531] width 91 height 28
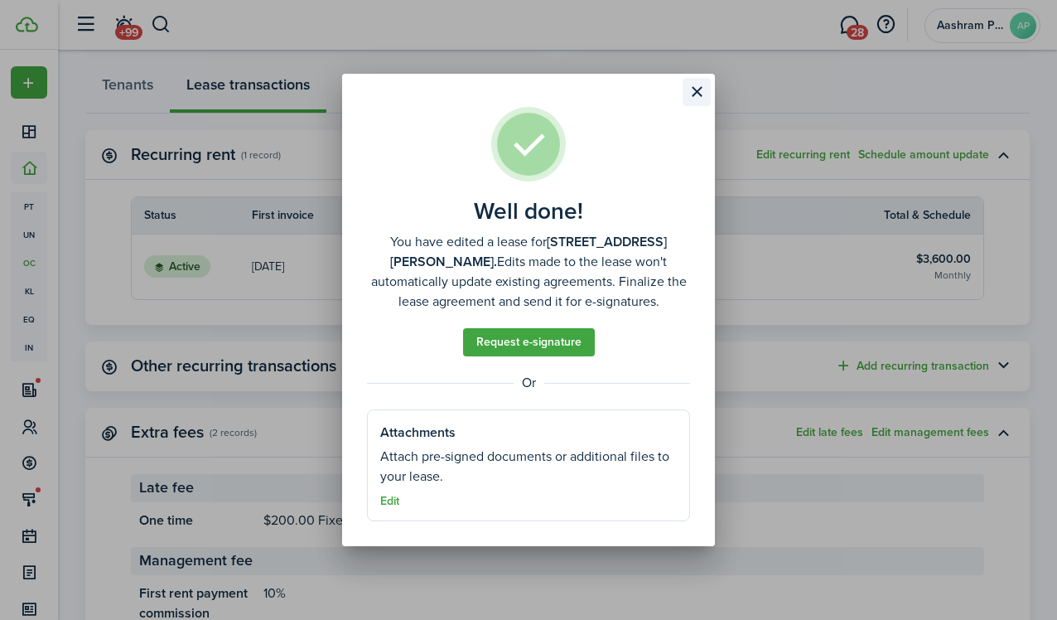
click at [697, 94] on button "Close modal" at bounding box center [697, 92] width 28 height 28
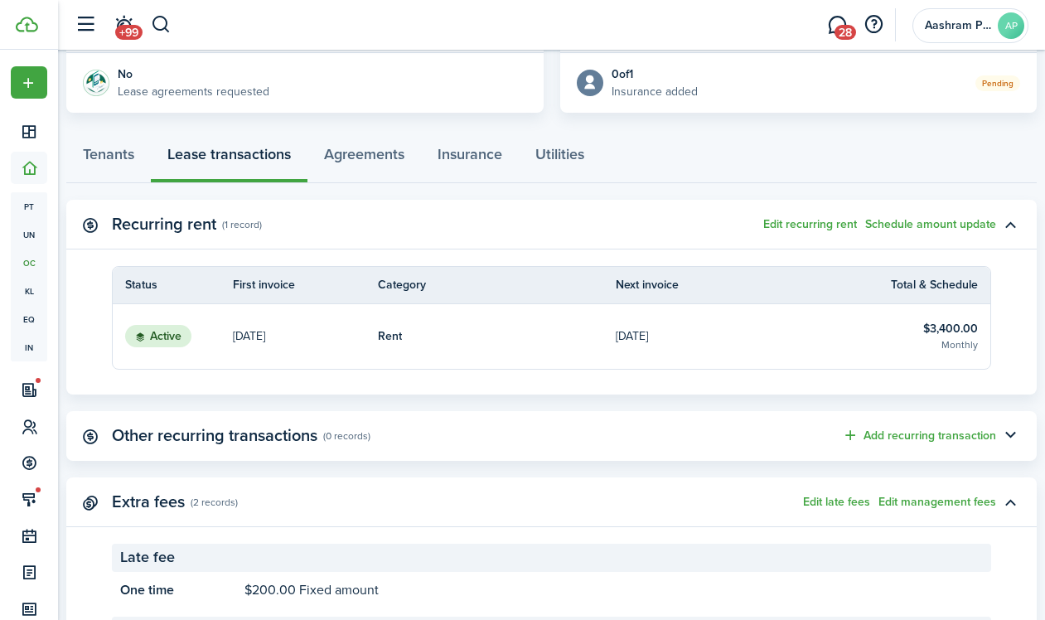
scroll to position [0, 0]
